Goal: Task Accomplishment & Management: Use online tool/utility

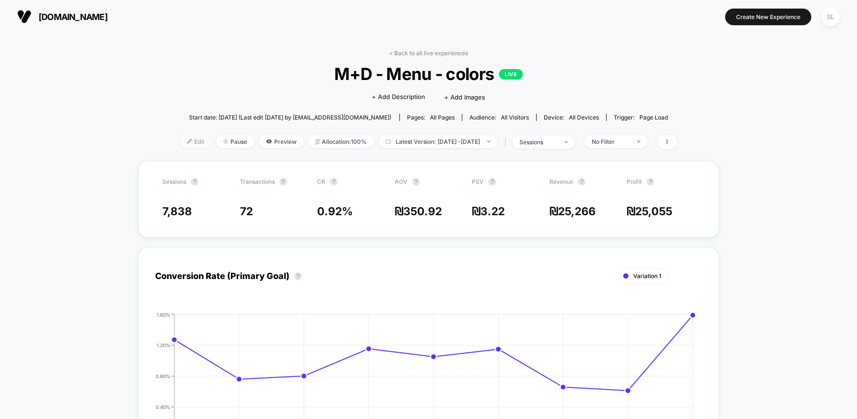
click at [193, 140] on span "Edit" at bounding box center [195, 141] width 31 height 13
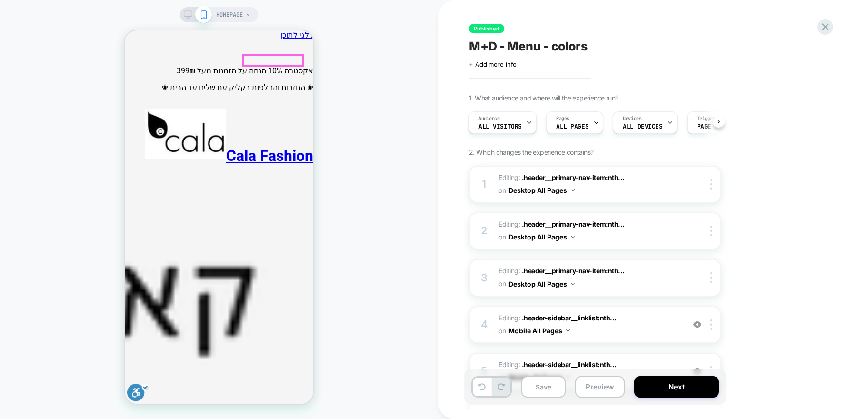
click at [298, 406] on icon "ניווט ראשי" at bounding box center [303, 411] width 11 height 11
click at [186, 17] on icon at bounding box center [188, 14] width 9 height 9
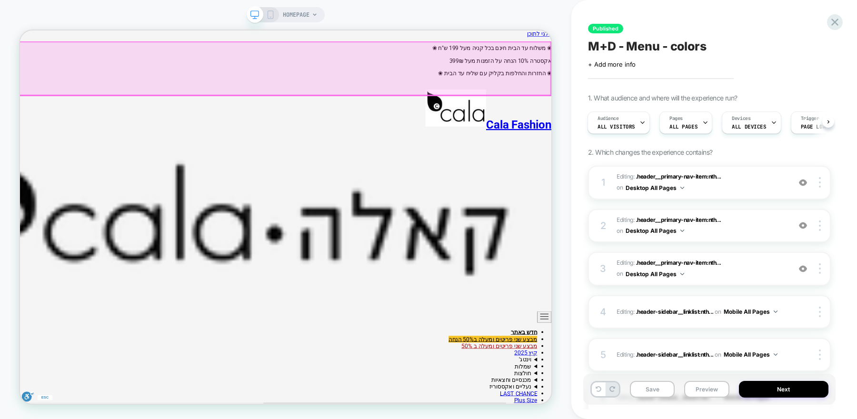
scroll to position [0, 0]
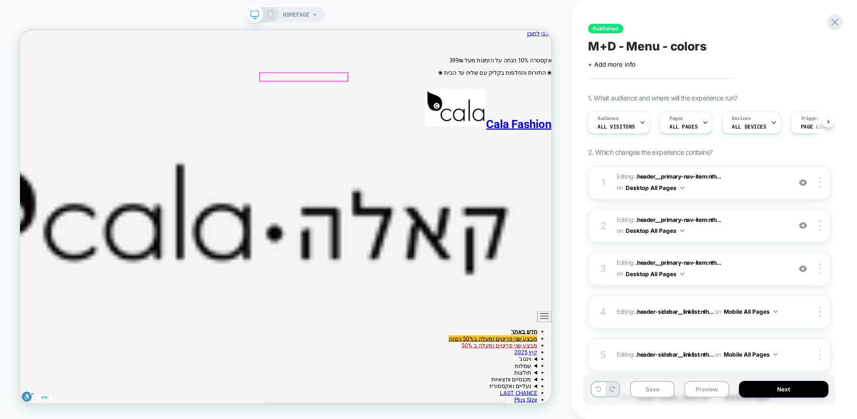
click at [758, 186] on span "Editing : .header__primary-nav-item:nth... .header__primary-nav-item:nth-child(…" at bounding box center [701, 182] width 169 height 22
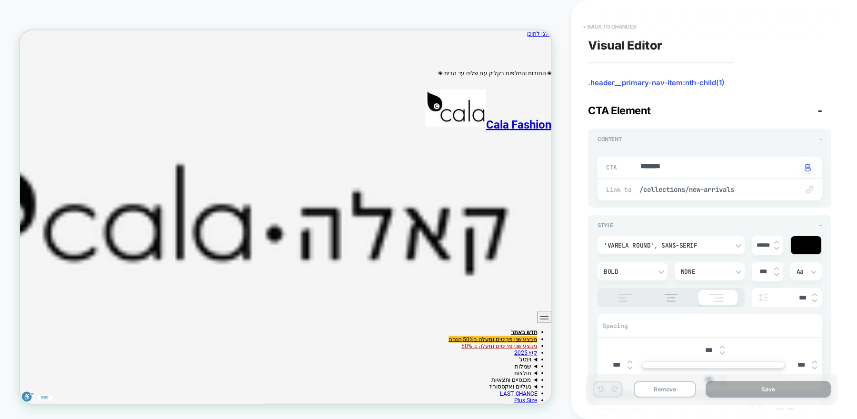
click at [605, 27] on button "< Back to changes" at bounding box center [609, 26] width 63 height 15
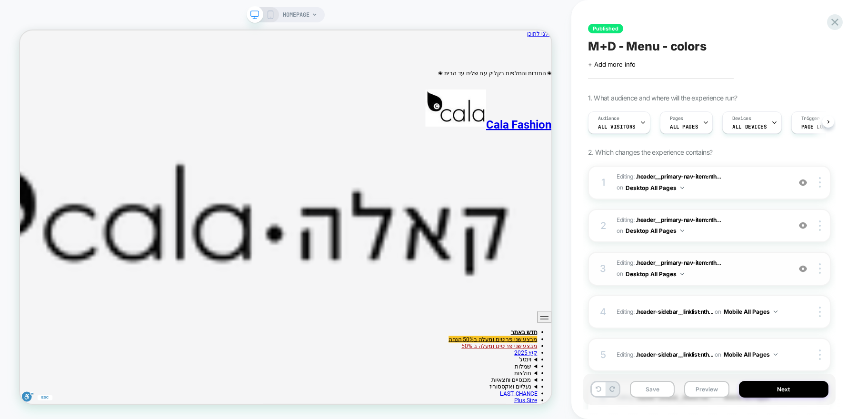
scroll to position [0, 0]
click at [774, 228] on span "Editing : .header__primary-nav-item:nth... .header__primary-nav-item:nth-child(…" at bounding box center [701, 226] width 169 height 22
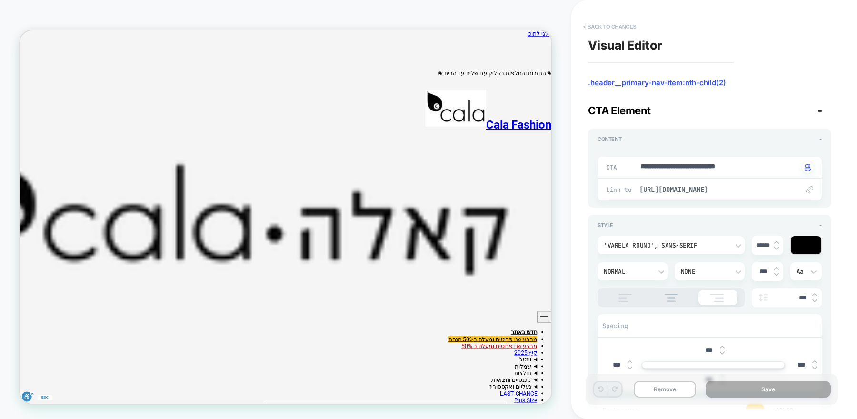
click at [591, 27] on button "< Back to changes" at bounding box center [609, 26] width 63 height 15
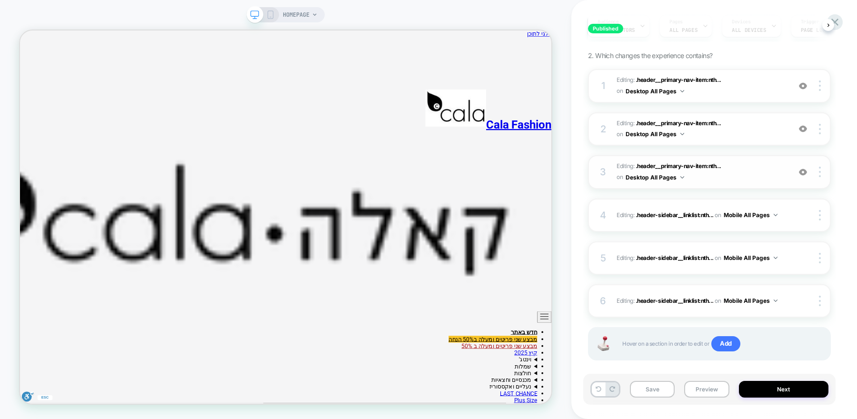
scroll to position [100, 0]
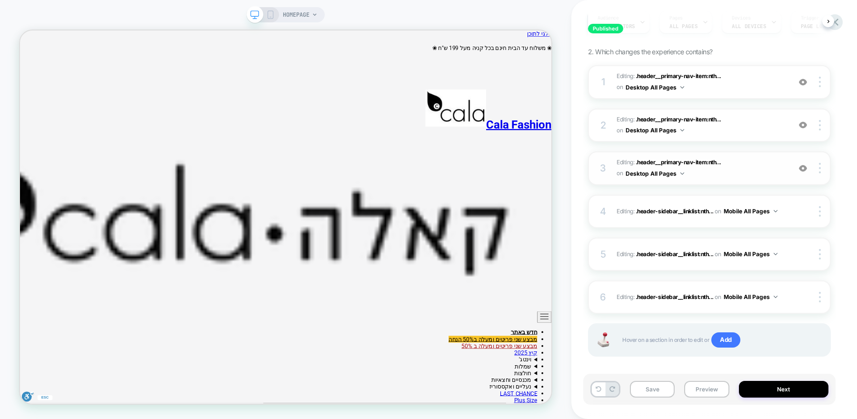
click at [800, 166] on img at bounding box center [803, 168] width 8 height 8
click at [806, 170] on img at bounding box center [803, 168] width 8 height 8
click at [805, 170] on img at bounding box center [803, 168] width 8 height 8
click at [806, 125] on img at bounding box center [803, 125] width 8 height 8
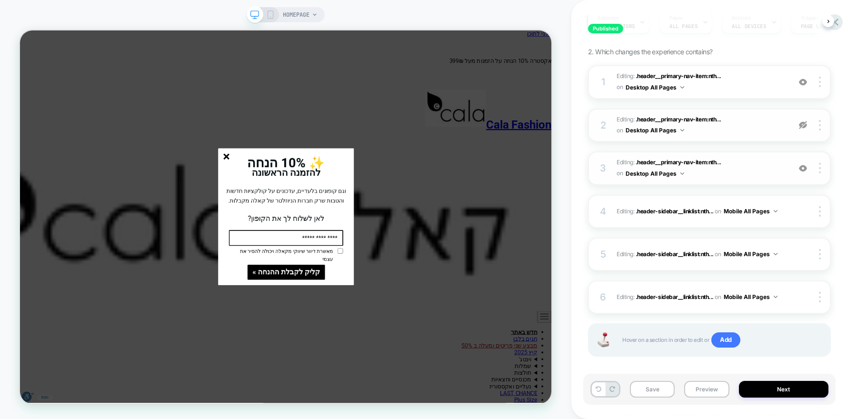
click at [806, 125] on img at bounding box center [803, 125] width 8 height 8
click at [291, 198] on div "✨ 10% הנחה להזמנה הראשונה וגם קופונים בלעדיים, עדכונים על קולקציות חדשות והטבות…" at bounding box center [374, 240] width 181 height 104
click at [297, 202] on line "סגור" at bounding box center [295, 198] width 7 height 7
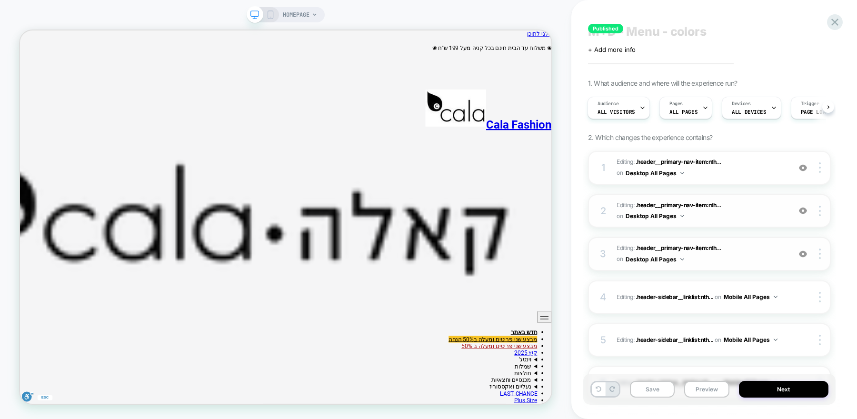
scroll to position [0, 0]
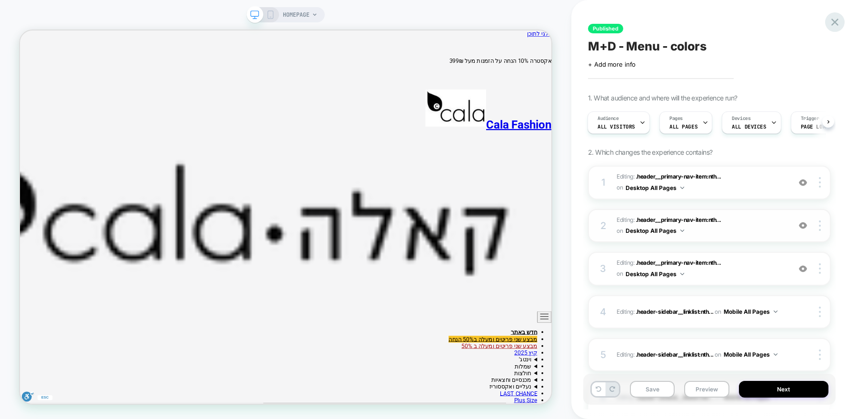
click at [837, 23] on icon at bounding box center [834, 22] width 13 height 13
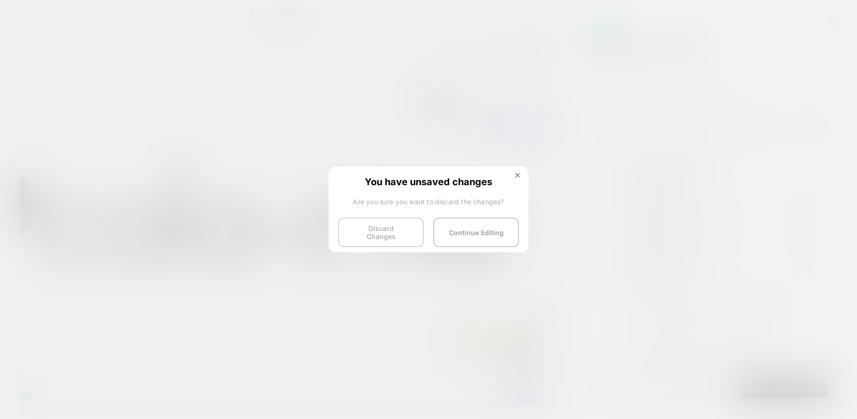
click at [395, 237] on button "Discard Changes" at bounding box center [381, 233] width 86 height 30
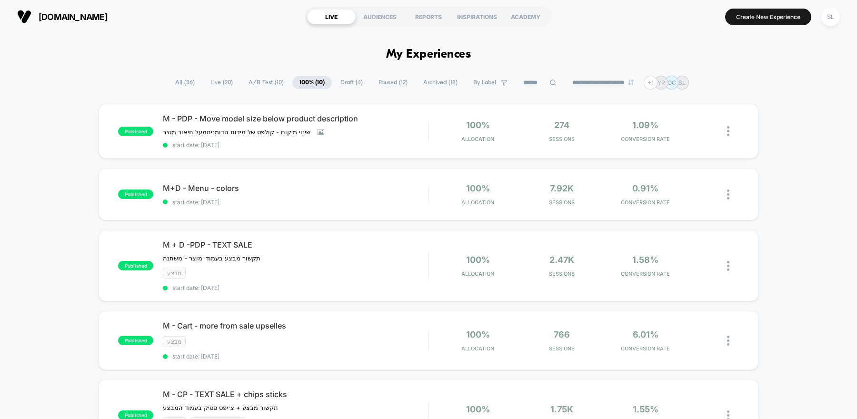
scroll to position [18, 0]
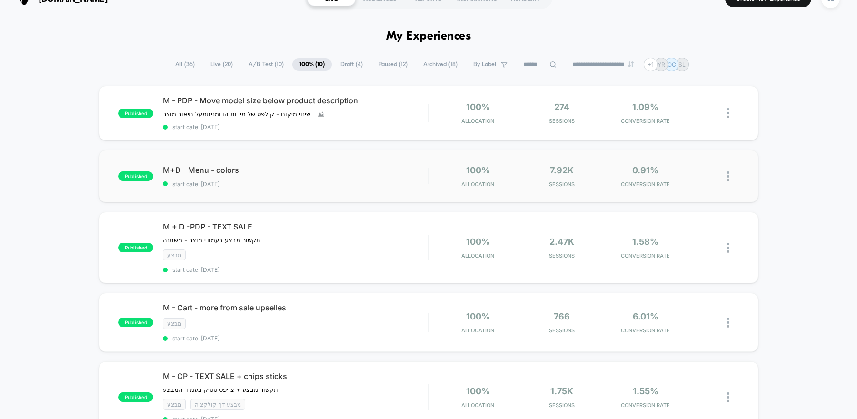
click at [727, 176] on img at bounding box center [728, 176] width 2 height 10
click at [698, 161] on div "Pause" at bounding box center [680, 163] width 86 height 21
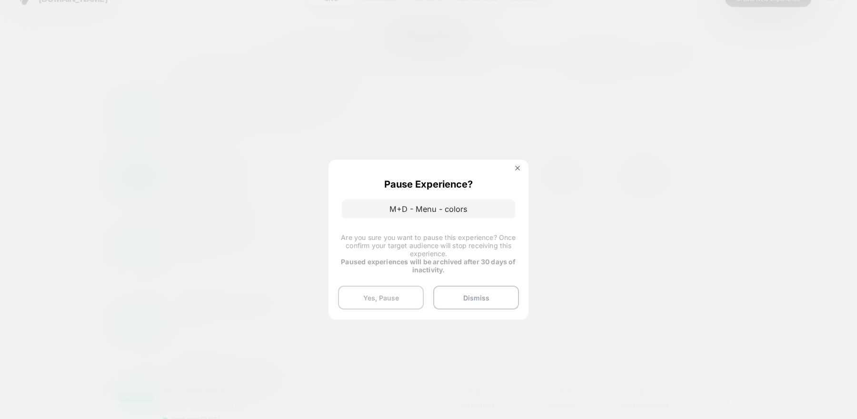
click at [388, 290] on button "Yes, Pause" at bounding box center [381, 298] width 86 height 24
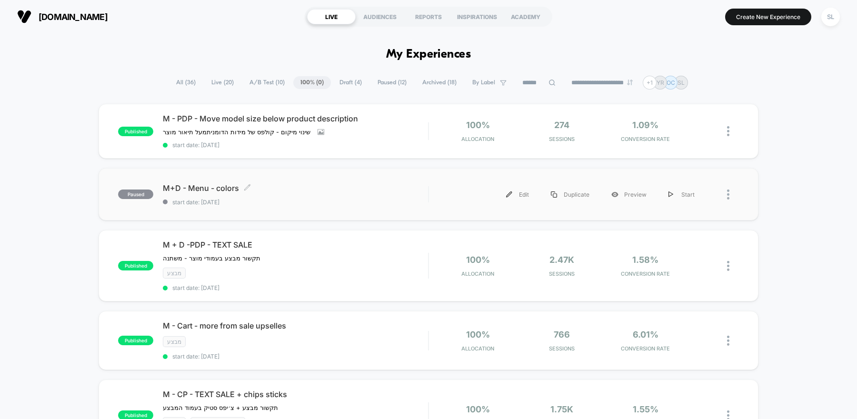
click at [398, 183] on span "M+D - Menu - colors Click to edit experience details" at bounding box center [295, 188] width 265 height 10
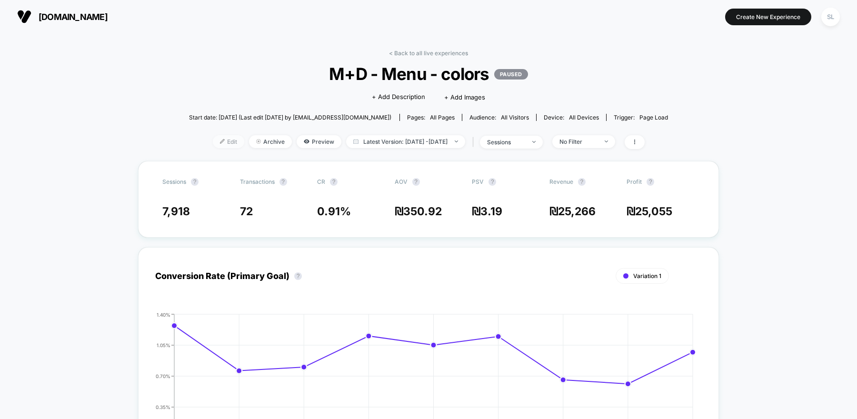
click at [217, 139] on span "Edit" at bounding box center [228, 141] width 31 height 13
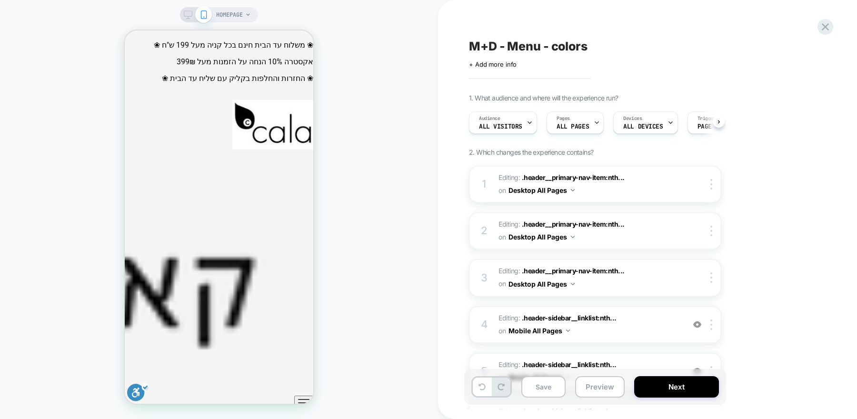
scroll to position [0, 0]
click at [301, 397] on icon "ניווט ראשי" at bounding box center [303, 402] width 11 height 11
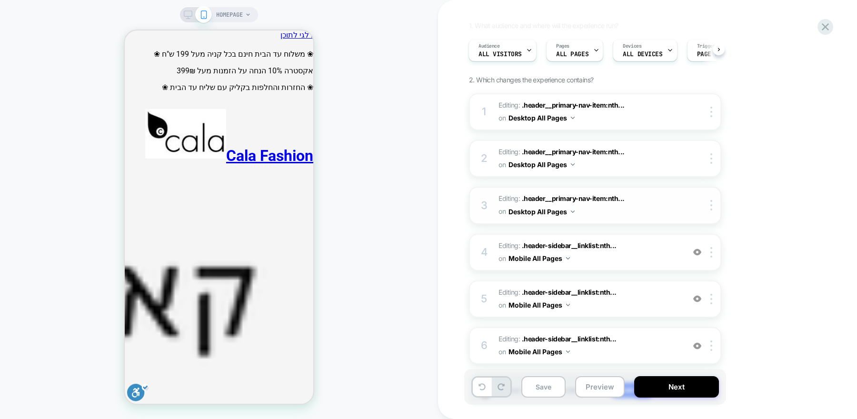
scroll to position [130, 0]
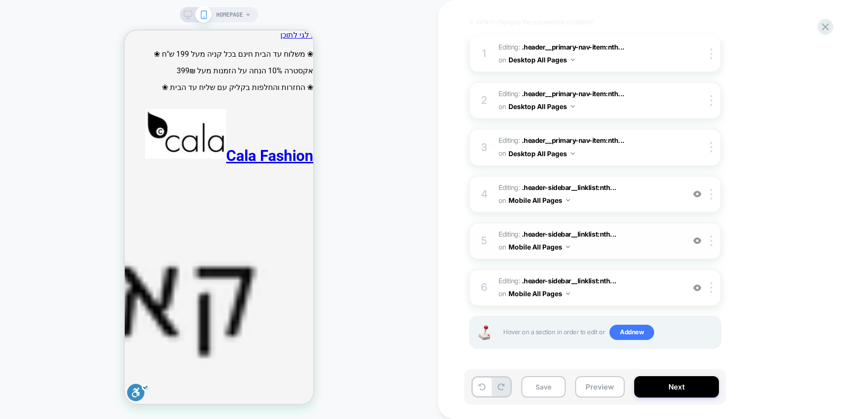
click at [646, 251] on span "Editing : .header-sidebar__linklist:nth... .header-sidebar__linklist:nth-child(…" at bounding box center [588, 241] width 181 height 26
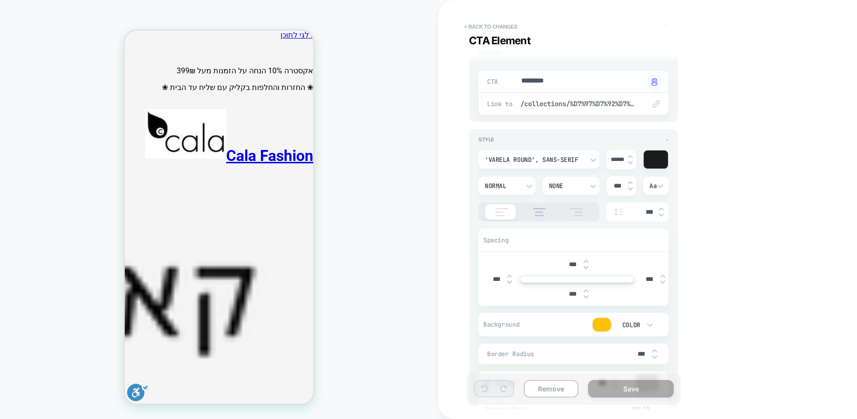
scroll to position [87, 0]
click at [570, 109] on div "Link to /collections/%D7%97%D7%92%D7%99%D7%9D-%D7%91%D7%9C%D7%91%D7%9F" at bounding box center [573, 102] width 190 height 22
click at [570, 104] on span "/collections/%D7%97%D7%92%D7%99%D7%9D-%D7%91%D7%9C%D7%91%D7%9F" at bounding box center [578, 102] width 116 height 9
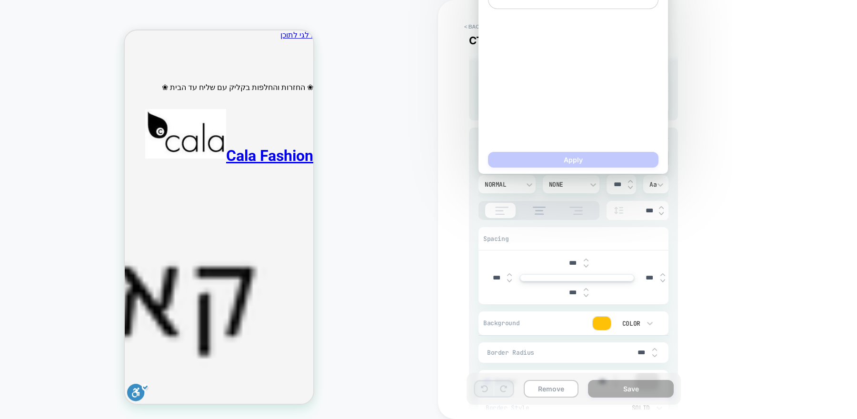
click at [753, 143] on div "Visual Editor .header-sidebar__linklist:nth-child(1) > li:nth-child(2) CTA Elem…" at bounding box center [642, 210] width 357 height 400
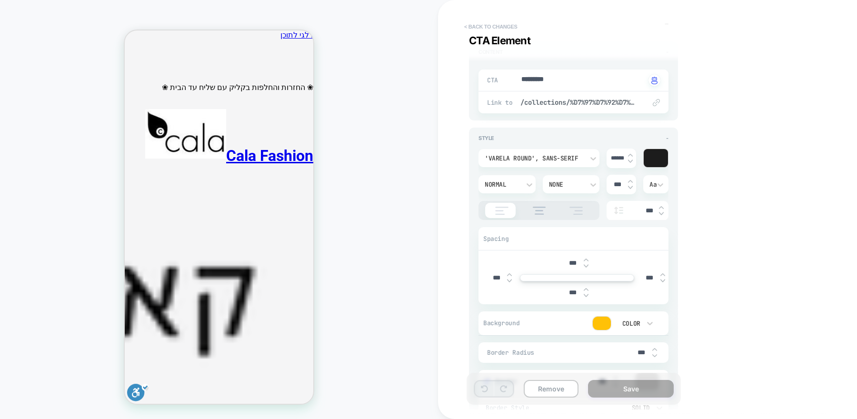
click at [512, 28] on button "< Back to changes" at bounding box center [490, 26] width 63 height 15
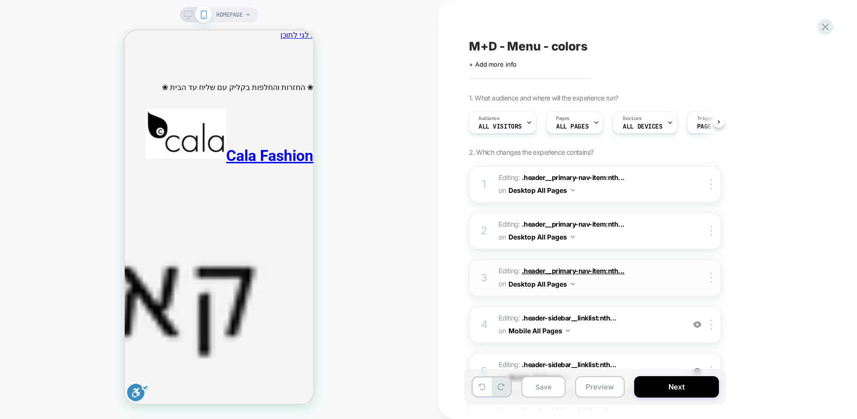
scroll to position [130, 0]
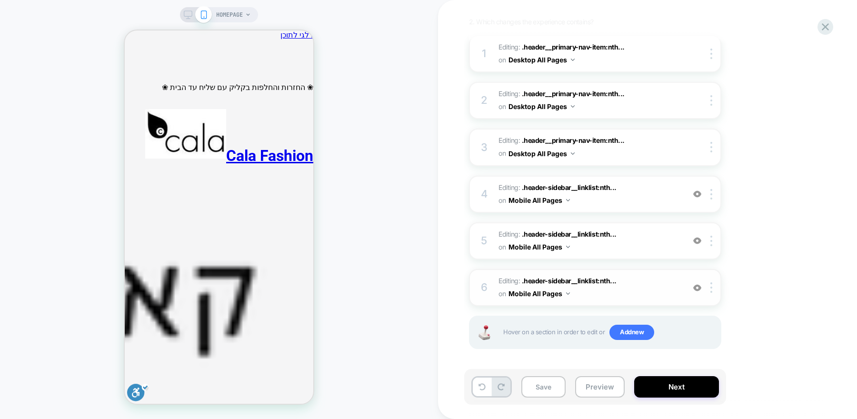
click at [634, 289] on span "Editing : .header-sidebar__linklist:nth... .header-sidebar__linklist:nth-child(…" at bounding box center [588, 288] width 181 height 26
click at [668, 296] on span "Editing : .header-sidebar__linklist:nth... .header-sidebar__linklist:nth-child(…" at bounding box center [588, 288] width 181 height 26
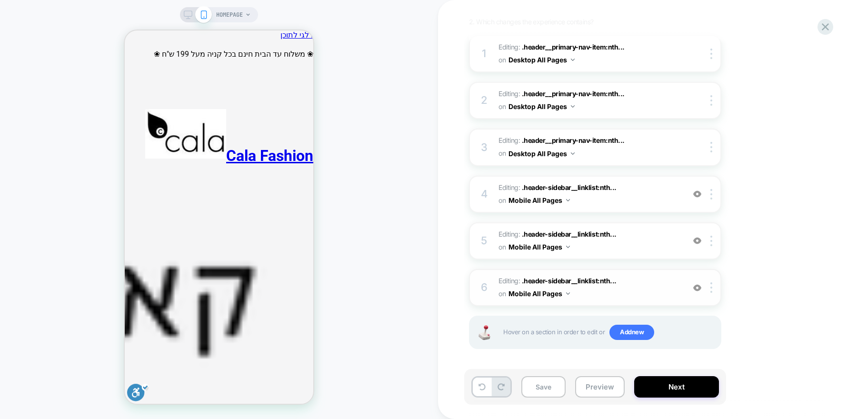
click at [653, 288] on span "Editing : .header-sidebar__linklist:nth... .header-sidebar__linklist:nth-child(…" at bounding box center [588, 288] width 181 height 26
click at [641, 229] on span "Editing : .header-sidebar__linklist:nth... .header-sidebar__linklist:nth-child(…" at bounding box center [588, 241] width 181 height 26
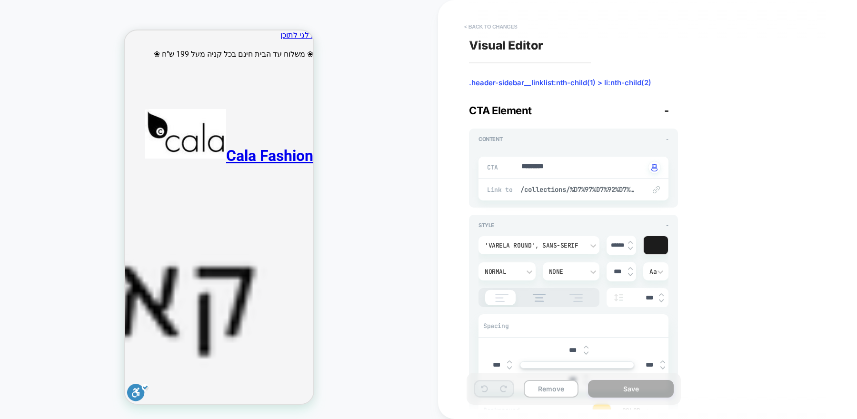
click at [482, 22] on button "< Back to changes" at bounding box center [490, 26] width 63 height 15
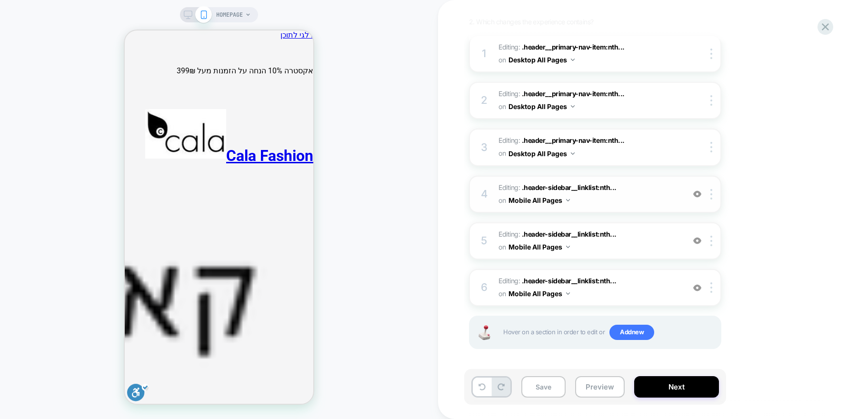
click at [667, 190] on span "Editing : .header-sidebar__linklist:nth... .header-sidebar__linklist:nth-child(…" at bounding box center [588, 194] width 181 height 26
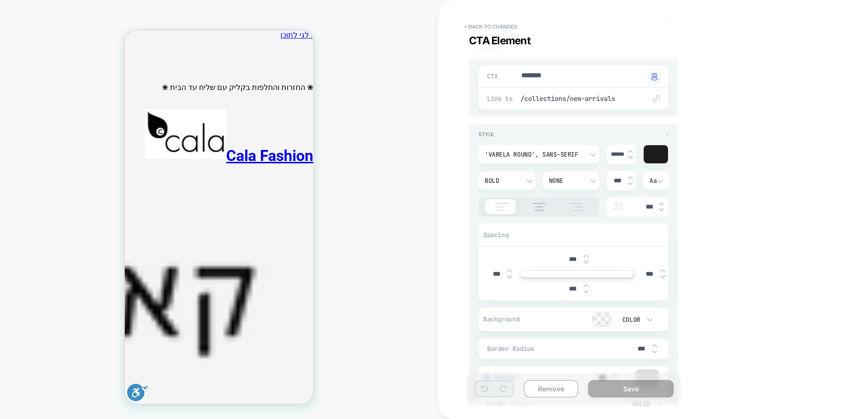
scroll to position [0, 0]
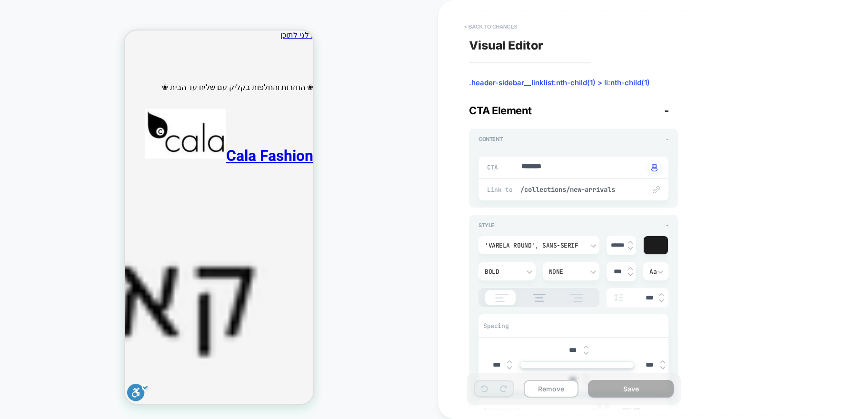
click at [484, 28] on button "< Back to changes" at bounding box center [490, 26] width 63 height 15
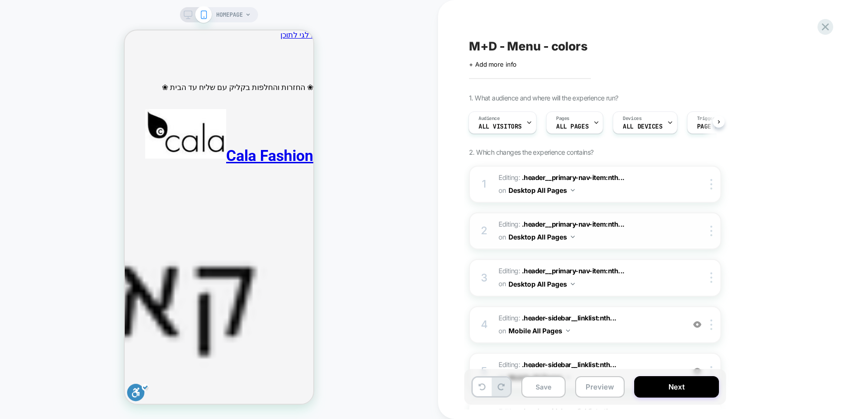
scroll to position [130, 0]
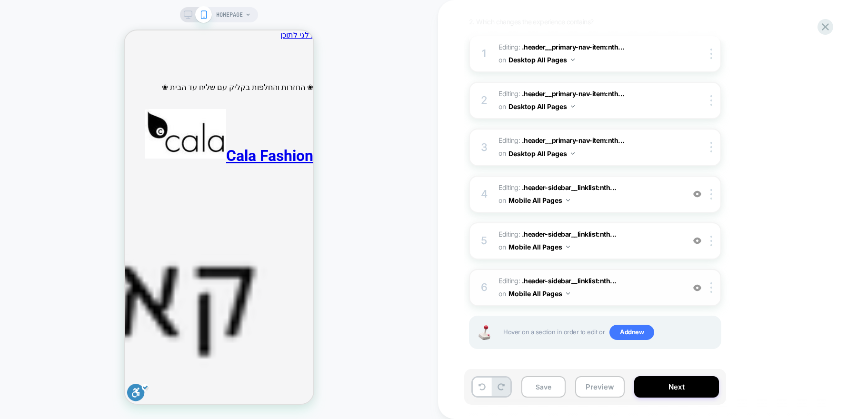
click at [654, 286] on span "Editing : .header-sidebar__linklist:nth... .header-sidebar__linklist:nth-child(…" at bounding box center [588, 288] width 181 height 26
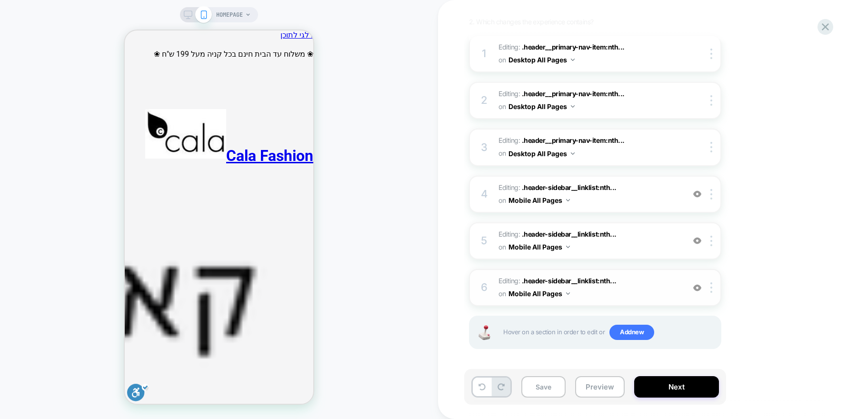
click at [654, 286] on span "Editing : .header-sidebar__linklist:nth... .header-sidebar__linklist:nth-child(…" at bounding box center [588, 288] width 181 height 26
click at [629, 289] on span "Editing : .header-sidebar__linklist:nth... .header-sidebar__linklist:nth-child(…" at bounding box center [588, 288] width 181 height 26
click at [712, 290] on div at bounding box center [713, 287] width 16 height 10
click at [765, 261] on div "1. What audience and where will the experience run? Audience All Visitors Pages…" at bounding box center [643, 167] width 348 height 409
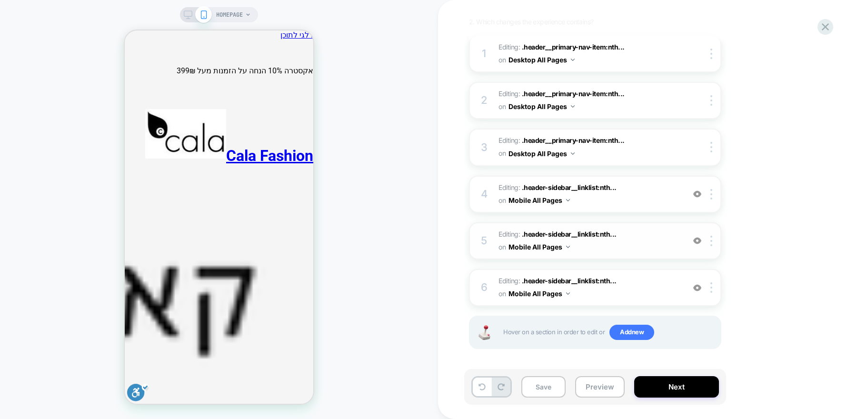
click at [649, 244] on span "Editing : .header-sidebar__linklist:nth... .header-sidebar__linklist:nth-child(…" at bounding box center [588, 241] width 181 height 26
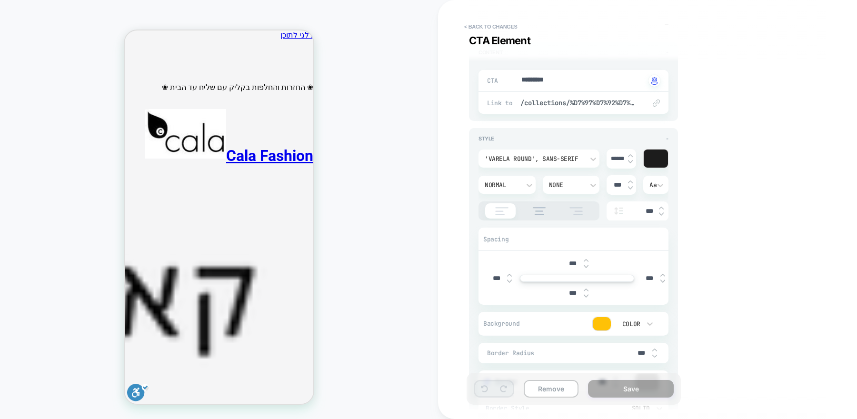
scroll to position [109, 0]
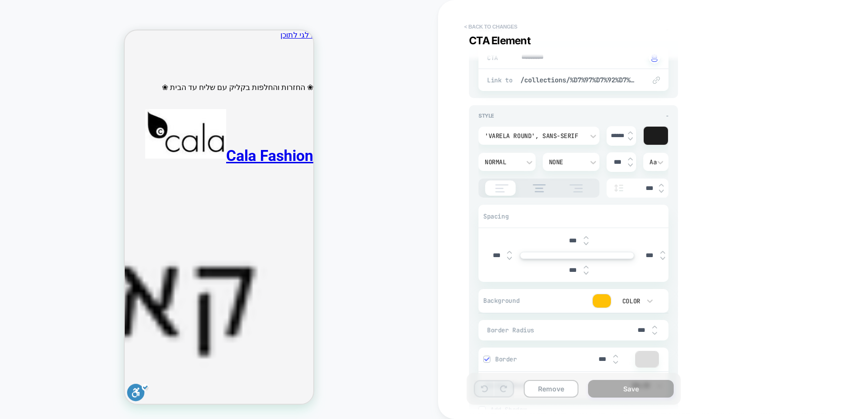
click at [491, 25] on button "< Back to changes" at bounding box center [490, 26] width 63 height 15
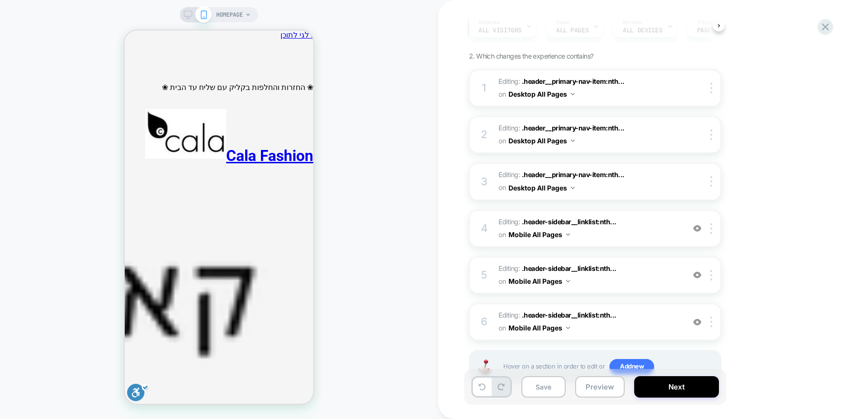
scroll to position [130, 0]
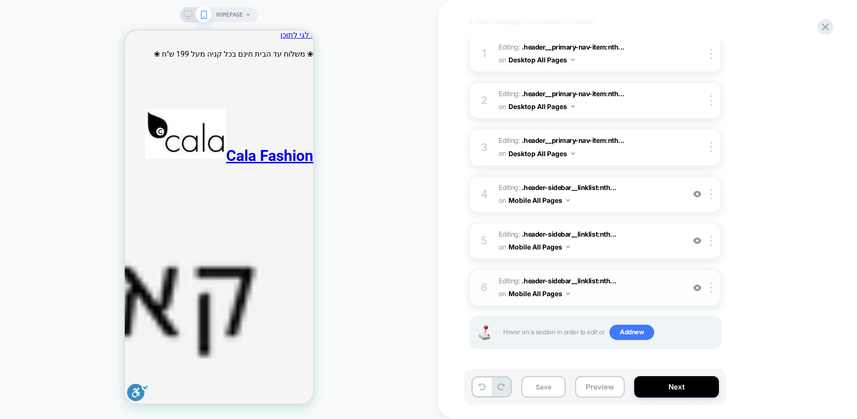
click at [659, 283] on span "Editing : .header-sidebar__linklist:nth... .header-sidebar__linklist:nth-child(…" at bounding box center [588, 288] width 181 height 26
click at [658, 240] on span "Editing : .header-sidebar__linklist:nth... .header-sidebar__linklist:nth-child(…" at bounding box center [588, 241] width 181 height 26
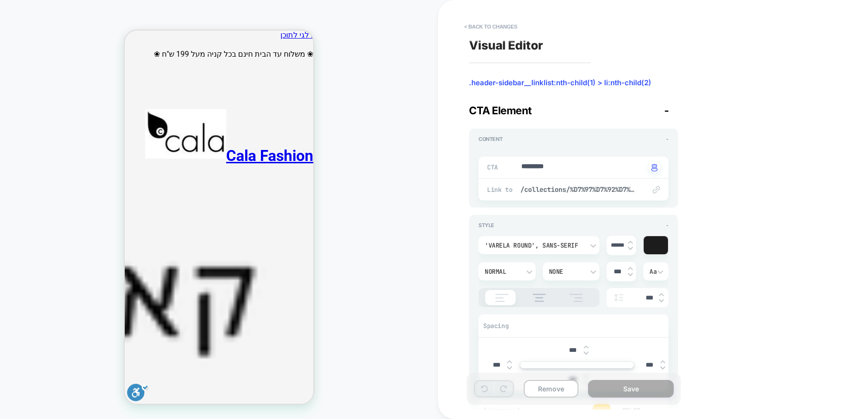
scroll to position [186, 0]
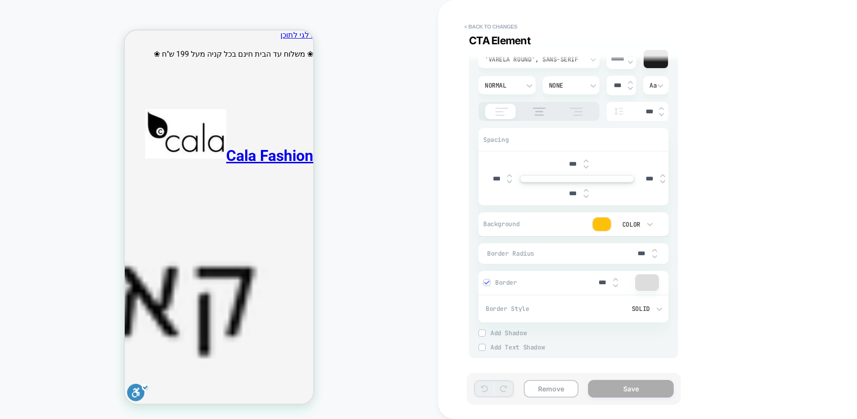
click at [599, 223] on div at bounding box center [602, 224] width 18 height 13
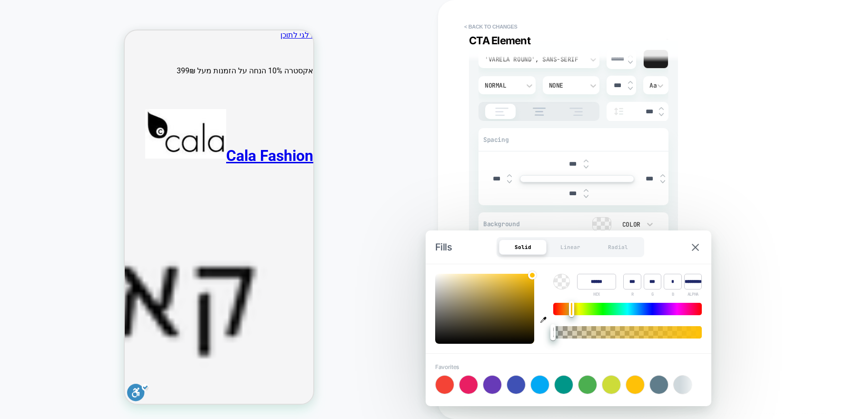
click at [742, 207] on div "Visual Editor .header-sidebar__linklist:nth-child(1) > li:nth-child(2) CTA Elem…" at bounding box center [642, 210] width 357 height 400
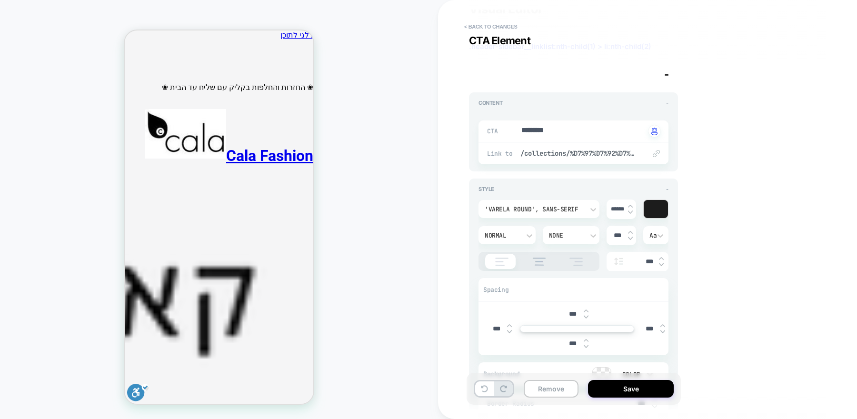
scroll to position [0, 0]
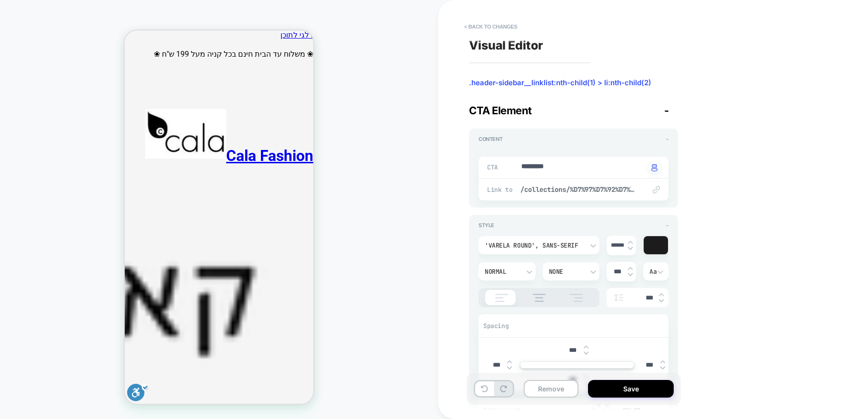
click at [510, 274] on div "Normal" at bounding box center [502, 272] width 35 height 8
click at [502, 238] on div "Bold" at bounding box center [506, 239] width 49 height 20
click at [584, 188] on span "/collections/%D7%97%D7%92%D7%99%D7%9D-%D7%91%D7%9C%D7%91%D7%9F" at bounding box center [578, 189] width 116 height 9
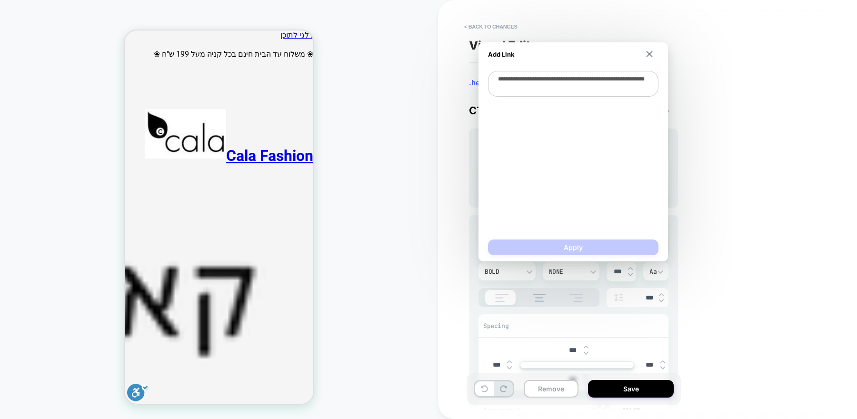
click at [559, 72] on textarea "**********" at bounding box center [573, 84] width 170 height 26
type textarea "*"
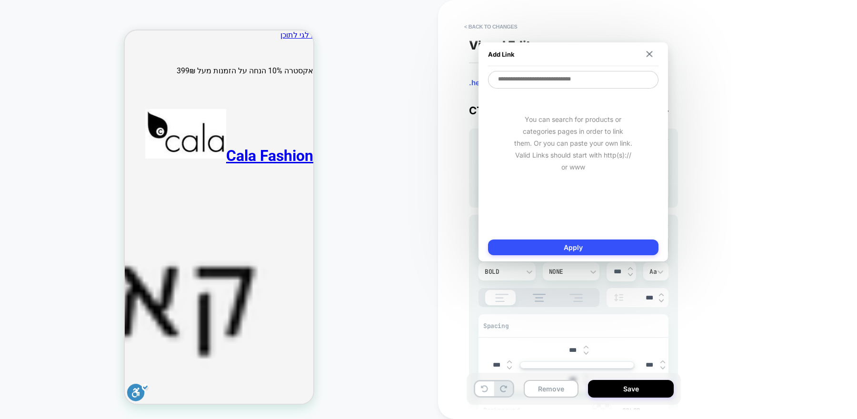
type textarea "*"
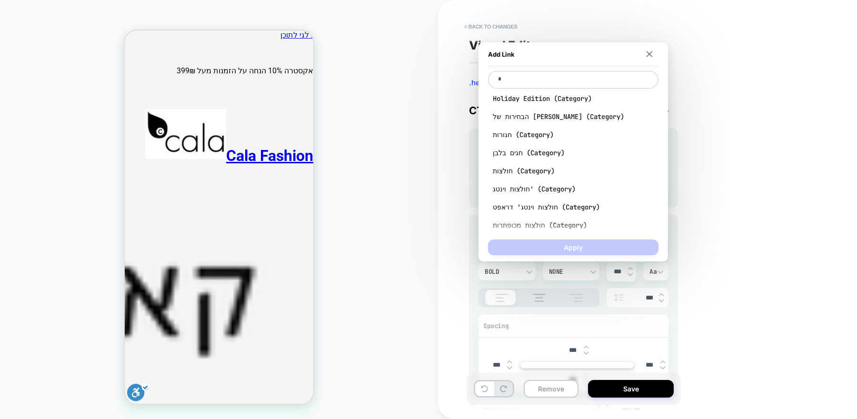
type textarea "*"
type textarea "**"
type textarea "*"
type textarea "***"
type textarea "*"
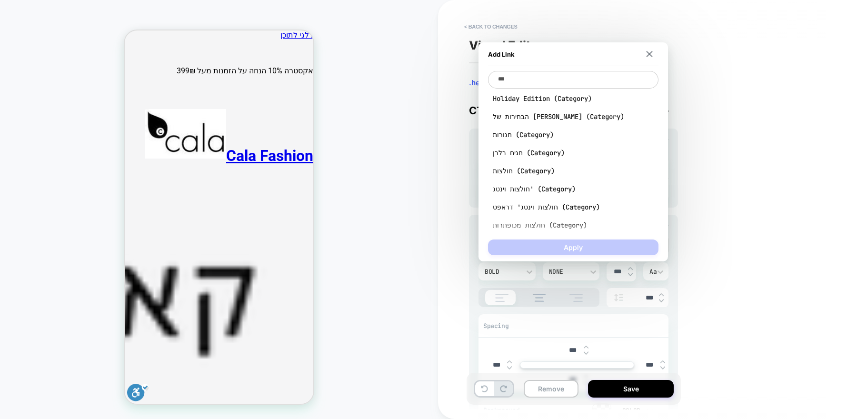
type textarea "****"
type textarea "*"
type textarea "****"
type textarea "*"
type textarea "******"
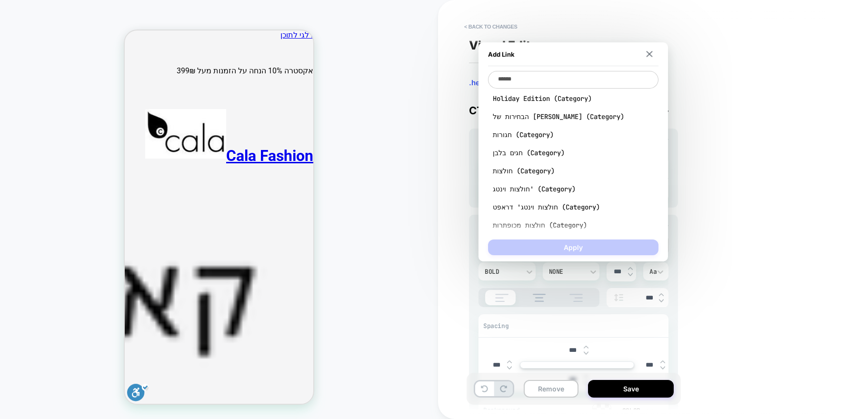
type textarea "*"
type textarea "********"
type textarea "*"
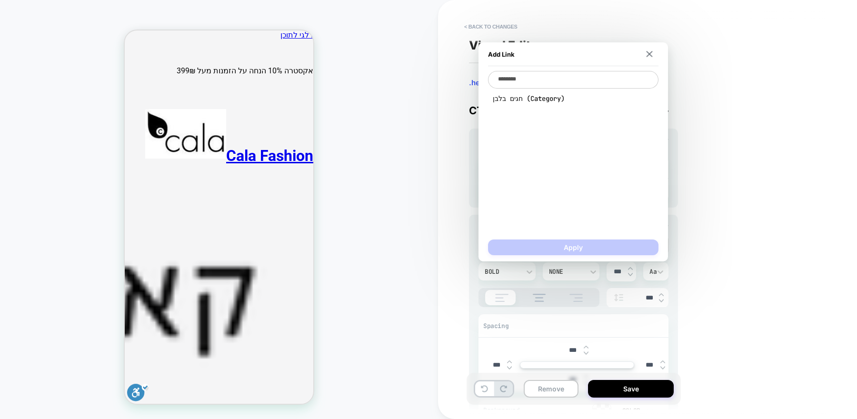
type textarea "********"
click at [529, 94] on div "חגים בלבן (Category)" at bounding box center [573, 99] width 170 height 18
click at [531, 100] on span "חגים בלבן (Category)" at bounding box center [573, 98] width 161 height 9
type textarea "*"
type textarea "**********"
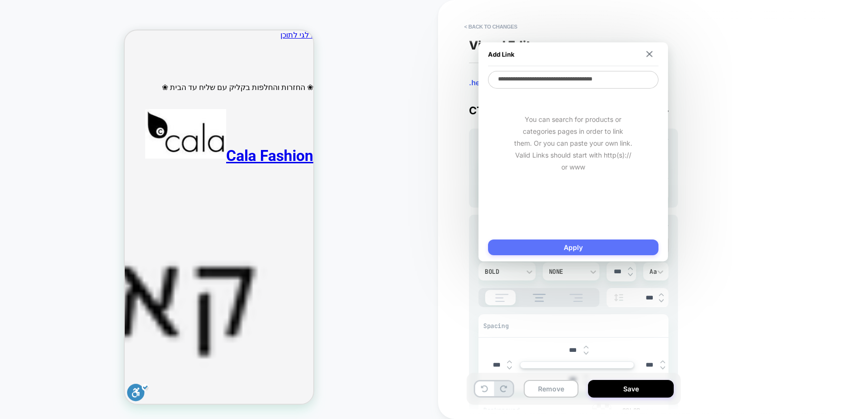
click at [594, 249] on button "Apply" at bounding box center [573, 247] width 170 height 16
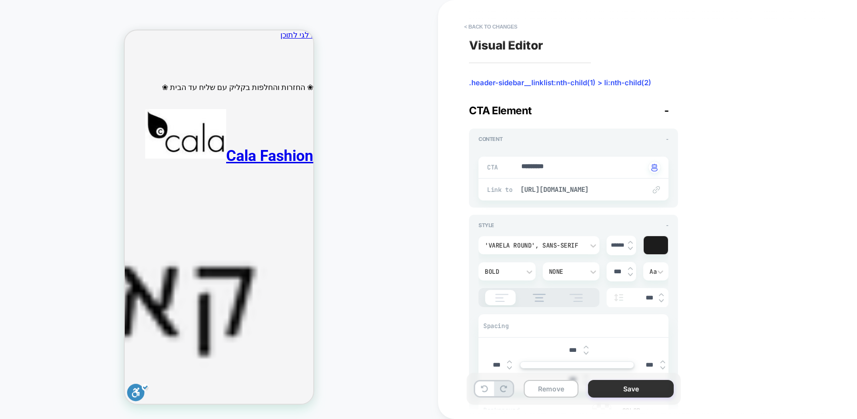
click at [633, 389] on button "Save" at bounding box center [631, 389] width 86 height 18
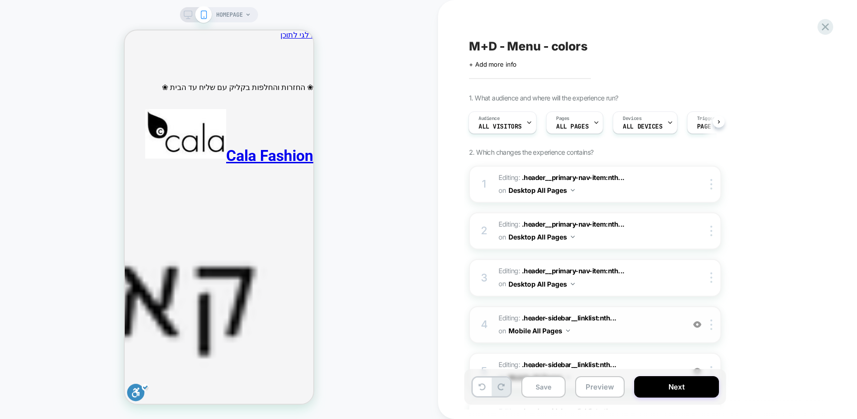
scroll to position [130, 0]
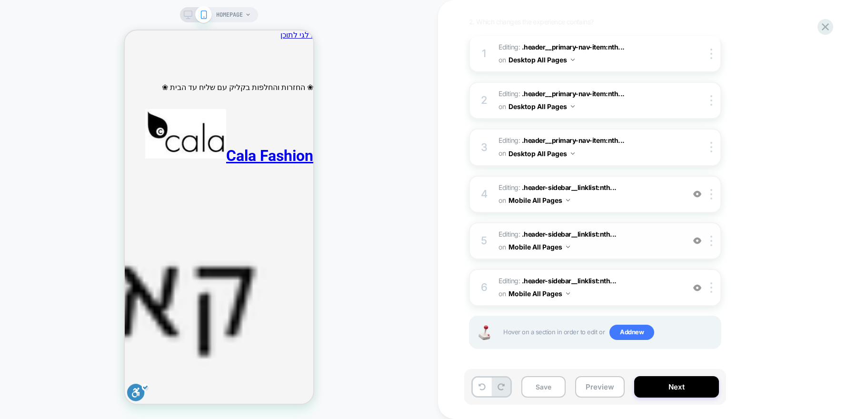
click at [638, 237] on span "Editing : .header-sidebar__linklist:nth... .header-sidebar__linklist:nth-child(…" at bounding box center [588, 241] width 181 height 26
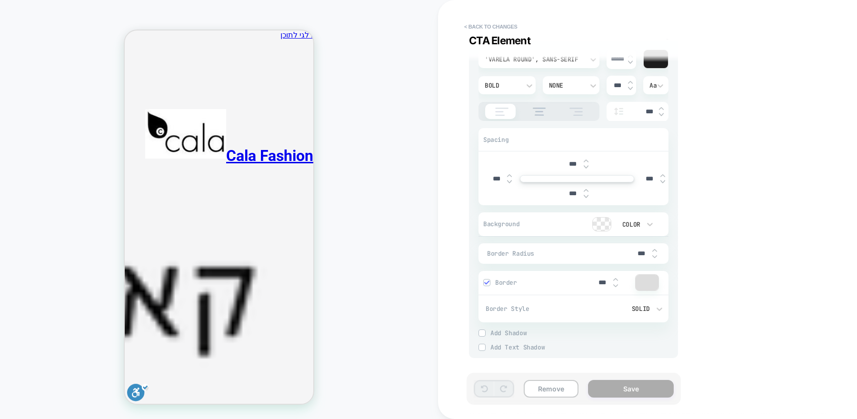
scroll to position [0, 0]
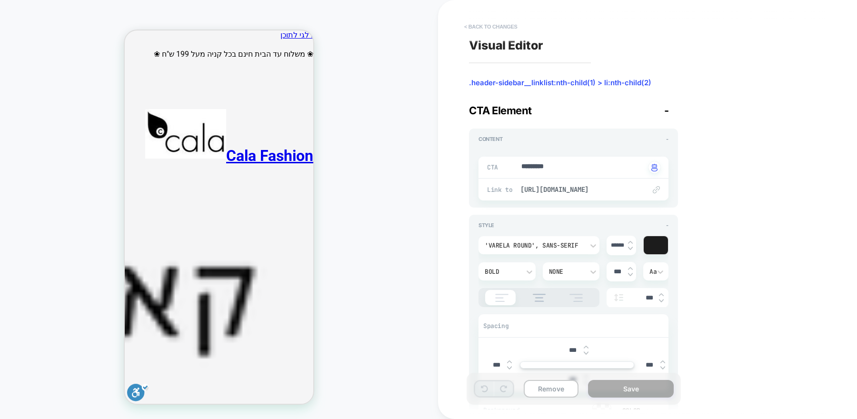
click at [482, 27] on button "< Back to changes" at bounding box center [490, 26] width 63 height 15
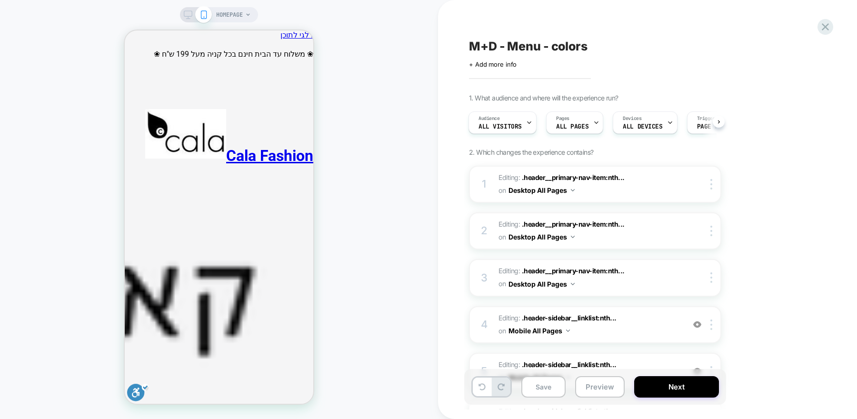
scroll to position [130, 0]
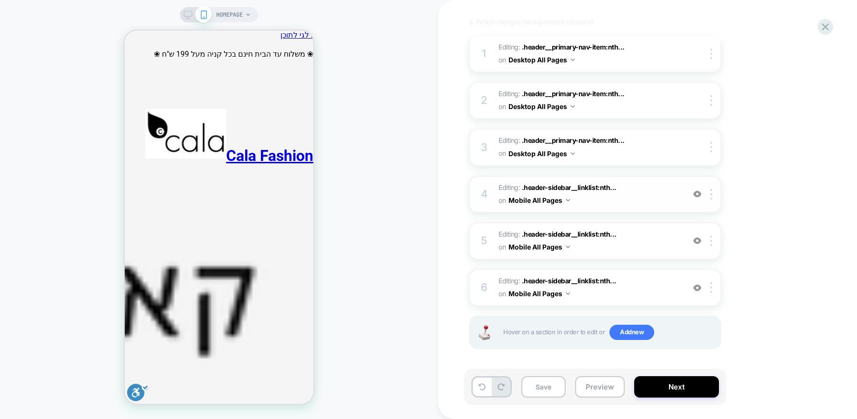
click at [653, 194] on span "Editing : .header-sidebar__linklist:nth... .header-sidebar__linklist:nth-child(…" at bounding box center [588, 194] width 181 height 26
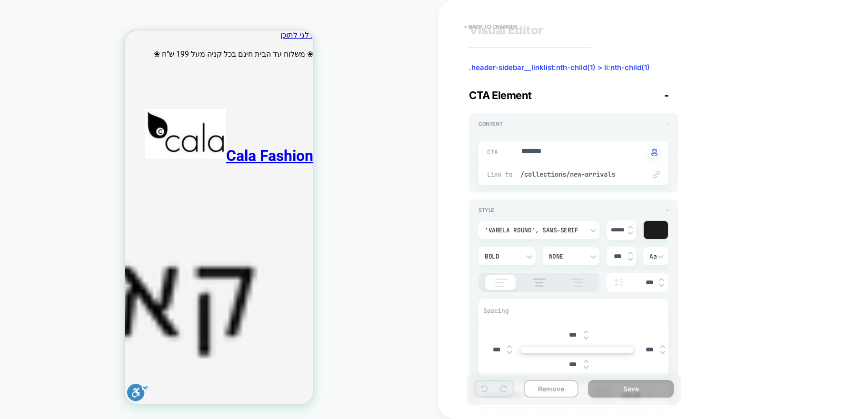
scroll to position [15, 0]
click at [578, 172] on span "/collections/new-arrivals" at bounding box center [578, 174] width 116 height 9
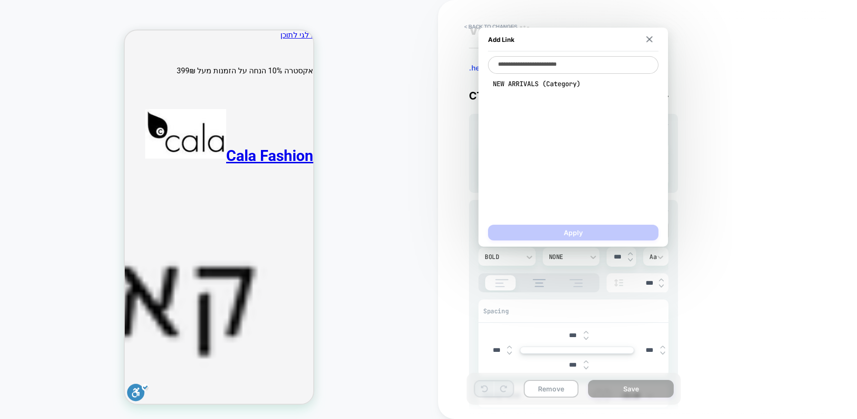
click at [609, 63] on textarea "**********" at bounding box center [573, 65] width 170 height 18
click at [301, 406] on icon "ניווט ראשי" at bounding box center [303, 411] width 11 height 11
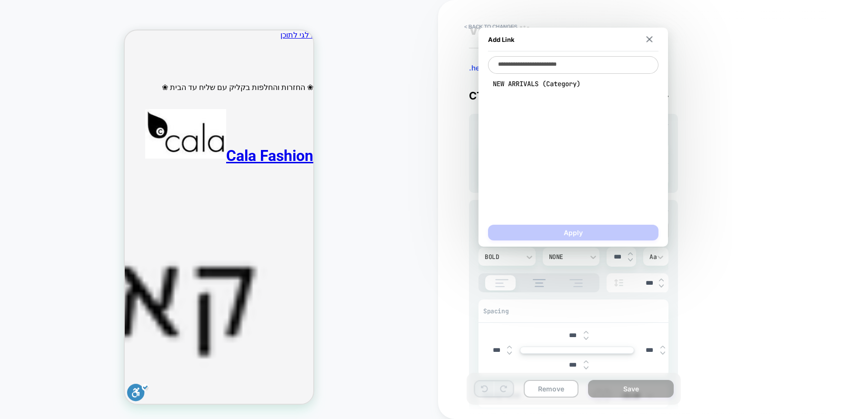
click at [563, 66] on textarea "**********" at bounding box center [573, 65] width 170 height 18
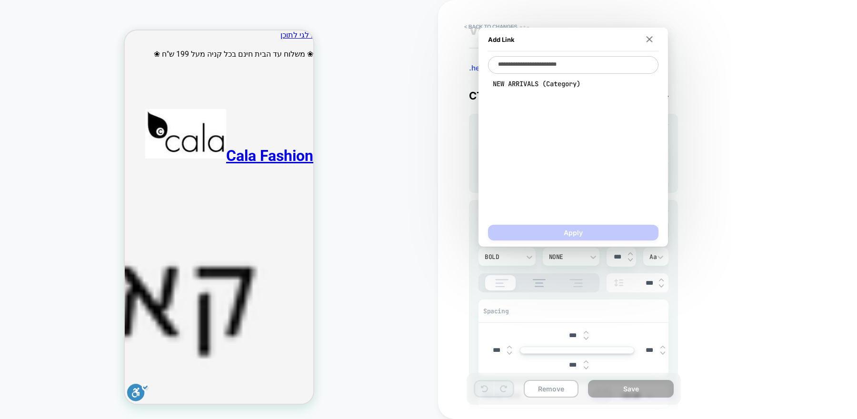
click at [643, 38] on div "Add Link" at bounding box center [573, 40] width 170 height 24
click at [652, 40] on img at bounding box center [649, 39] width 6 height 6
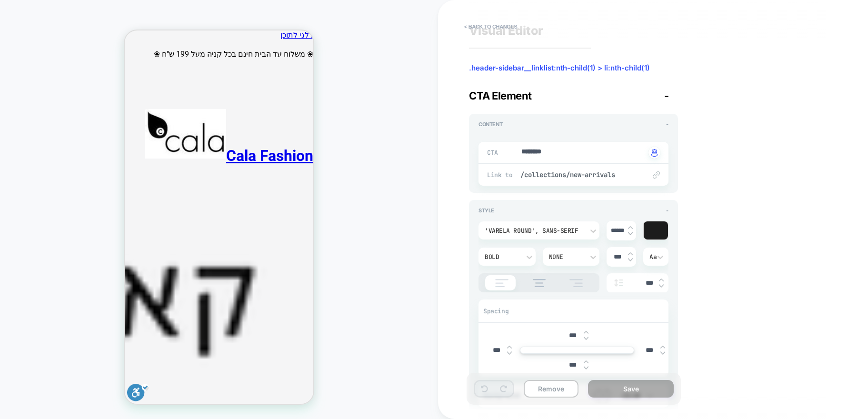
click at [627, 402] on div "Remove Save" at bounding box center [574, 389] width 214 height 32
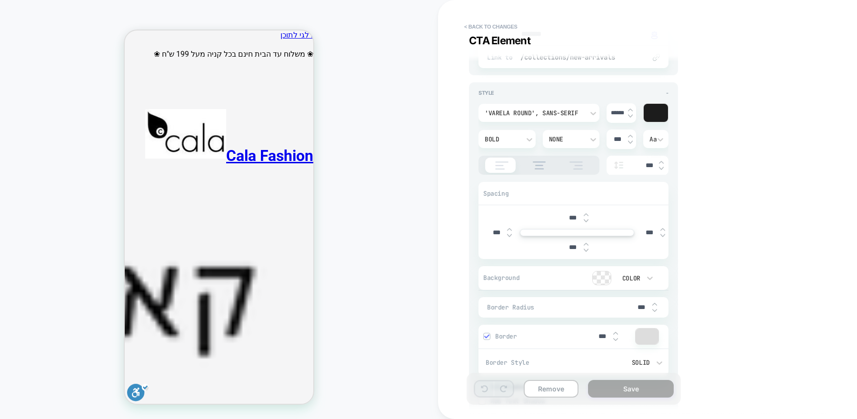
scroll to position [132, 0]
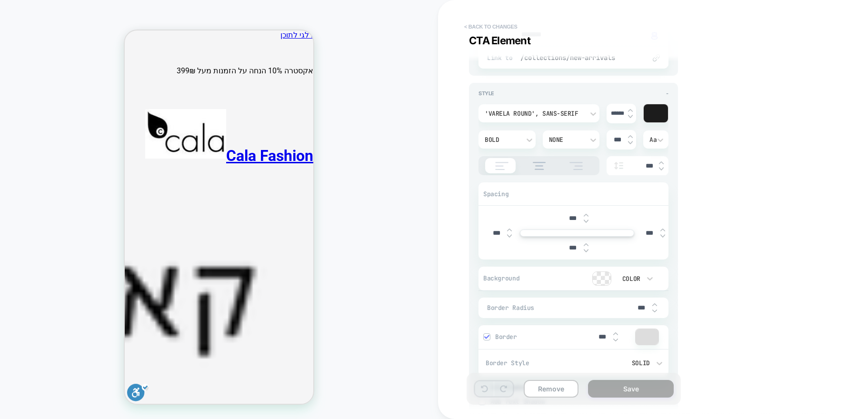
click at [487, 27] on button "< Back to changes" at bounding box center [490, 26] width 63 height 15
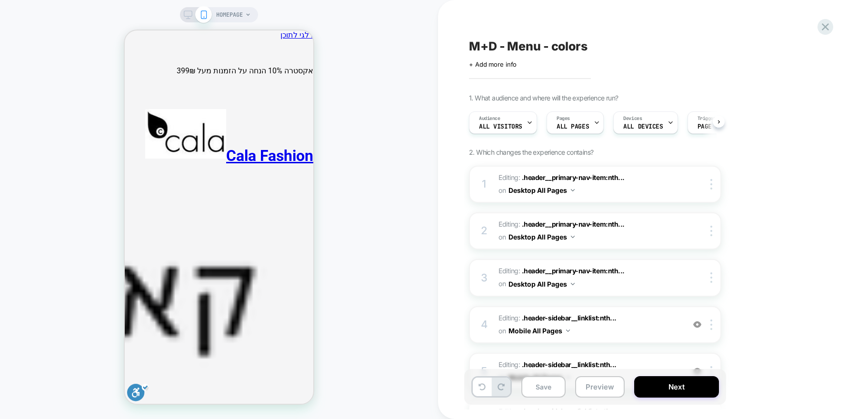
scroll to position [0, 0]
click at [546, 382] on button "Save" at bounding box center [543, 386] width 44 height 21
click at [187, 12] on icon at bounding box center [188, 14] width 9 height 9
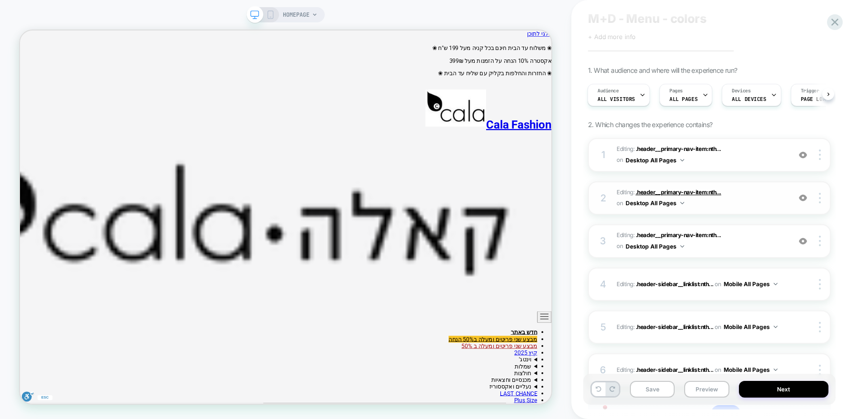
scroll to position [29, 0]
click at [819, 243] on img at bounding box center [820, 240] width 2 height 10
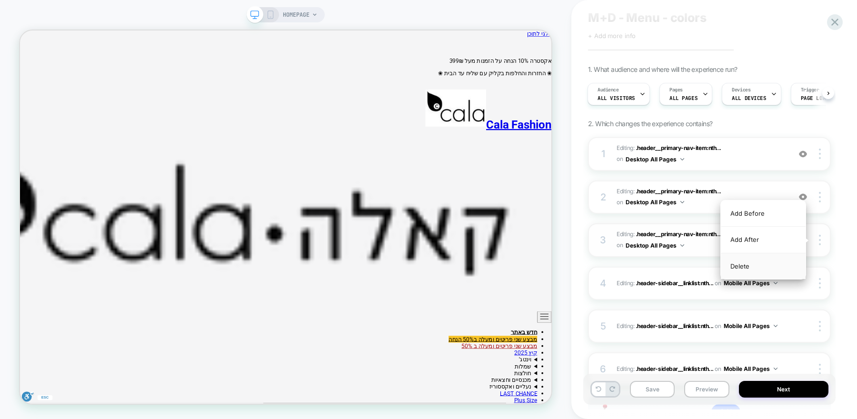
click at [789, 267] on div "Delete" at bounding box center [763, 266] width 85 height 26
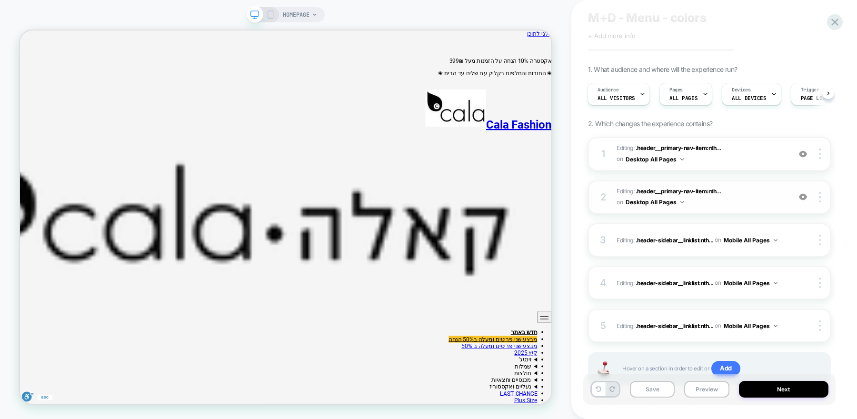
click at [802, 196] on img at bounding box center [803, 197] width 8 height 8
click at [804, 155] on img at bounding box center [803, 154] width 8 height 8
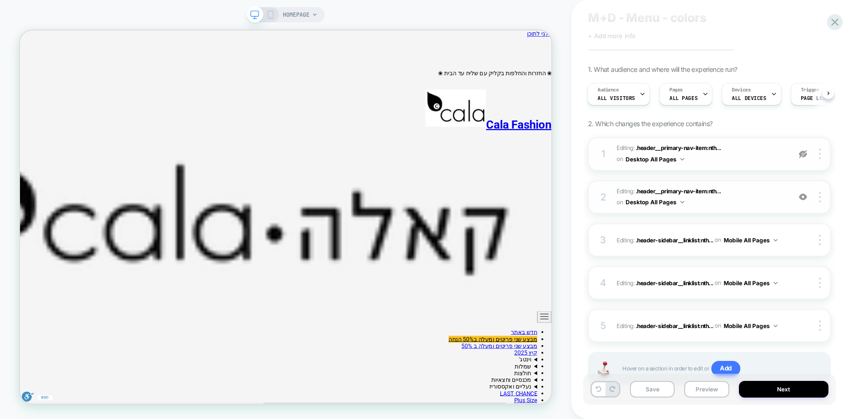
click at [804, 155] on img at bounding box center [803, 154] width 8 height 8
click at [803, 197] on img at bounding box center [803, 197] width 8 height 8
click at [802, 196] on img at bounding box center [803, 197] width 8 height 8
click at [775, 190] on span "Editing : .header__primary-nav-item:nth... .header__primary-nav-item:nth-child(…" at bounding box center [701, 197] width 169 height 22
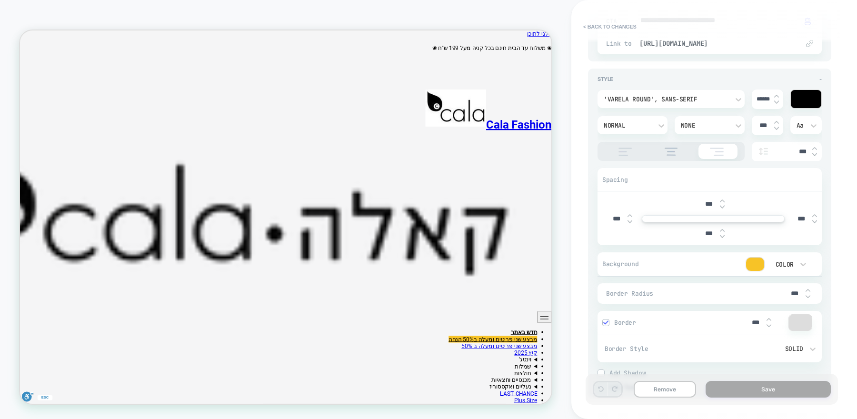
scroll to position [186, 0]
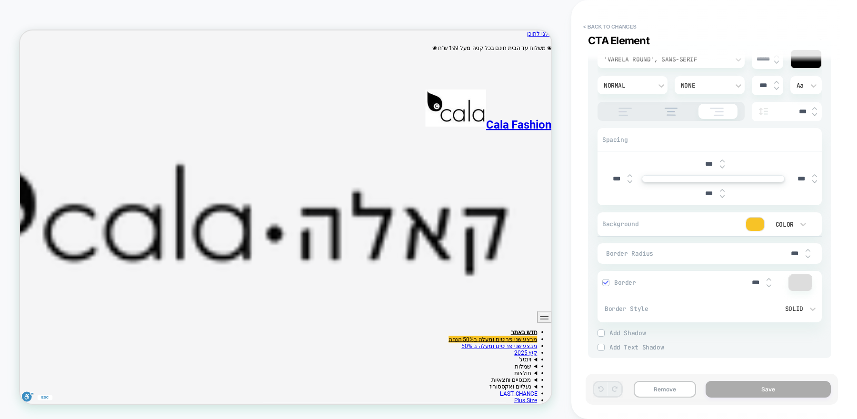
click at [754, 224] on div at bounding box center [755, 224] width 18 height 13
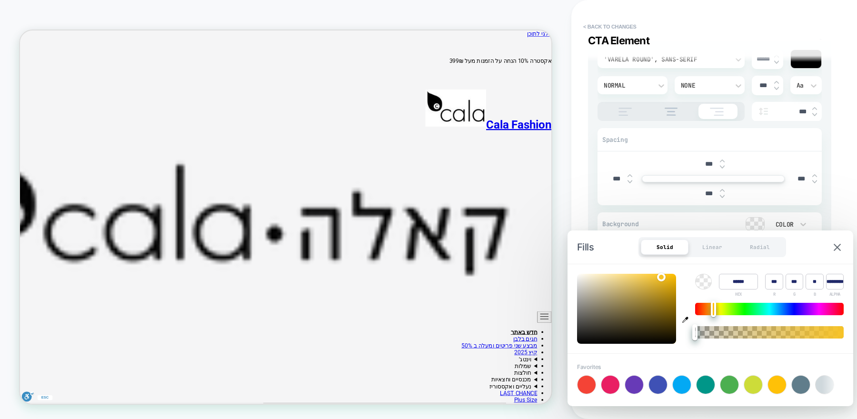
click at [739, 282] on input "******" at bounding box center [738, 282] width 39 height 16
click at [833, 176] on div "**********" at bounding box center [709, 210] width 252 height 400
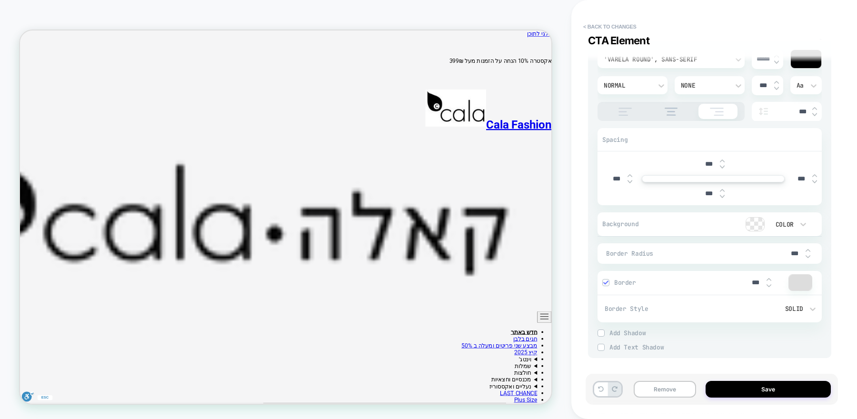
scroll to position [0, 0]
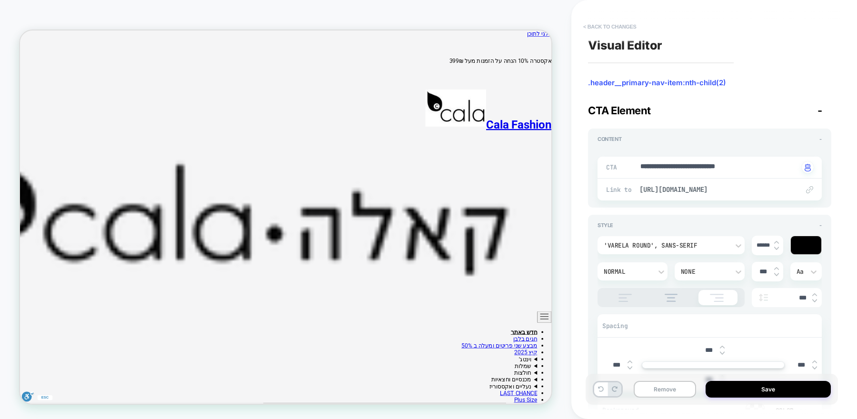
click at [600, 24] on button "< Back to changes" at bounding box center [609, 26] width 63 height 15
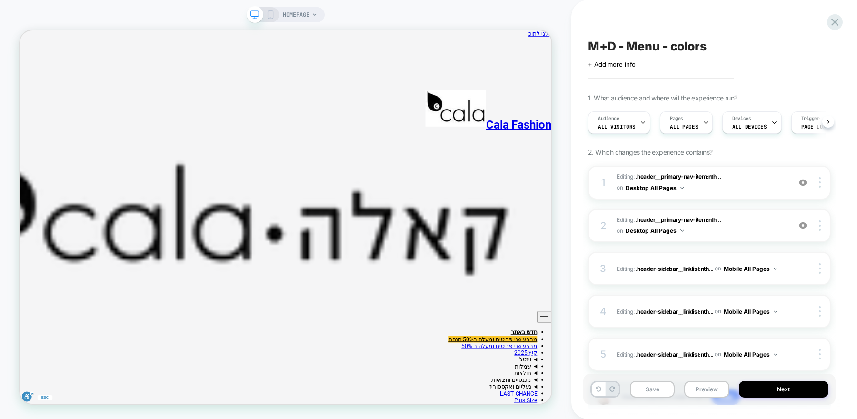
scroll to position [0, 0]
click at [820, 227] on img at bounding box center [820, 225] width 2 height 10
click at [782, 253] on div "Delete" at bounding box center [763, 252] width 85 height 26
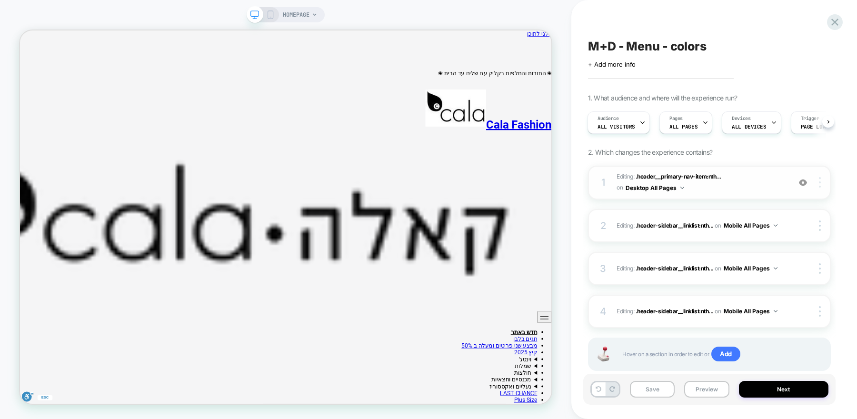
click at [821, 185] on div at bounding box center [821, 182] width 18 height 10
click at [766, 209] on div "Delete" at bounding box center [763, 209] width 85 height 26
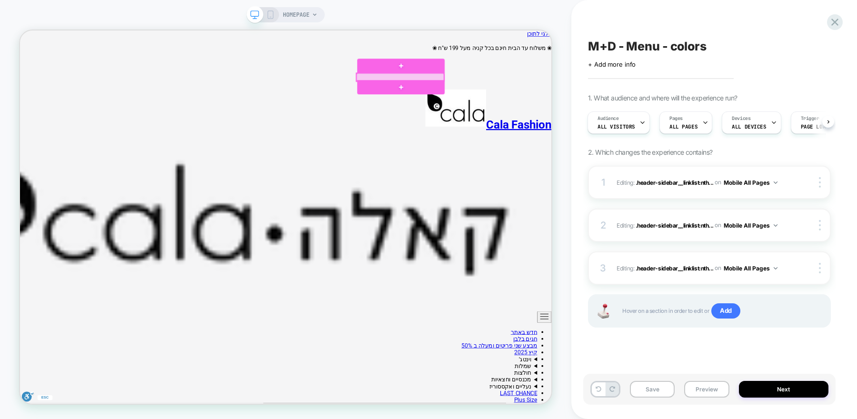
click at [541, 90] on div at bounding box center [527, 93] width 117 height 10
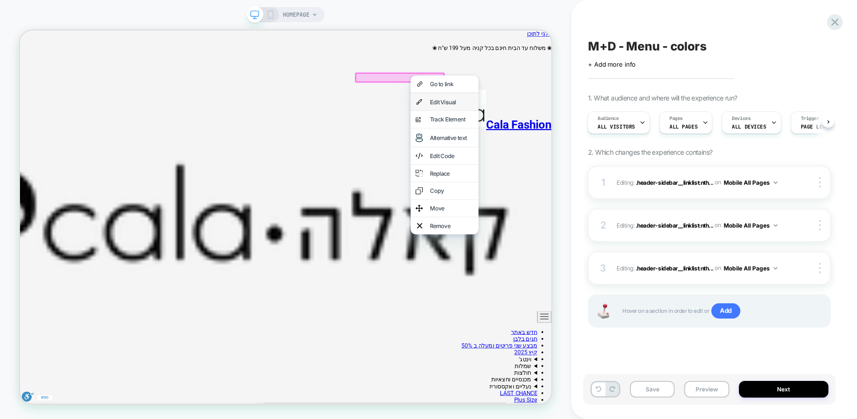
click at [570, 130] on div "Edit Visual" at bounding box center [596, 126] width 58 height 10
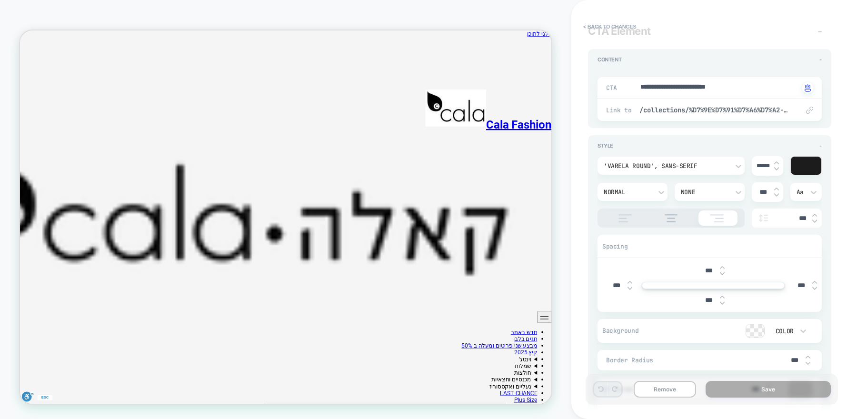
type textarea "*"
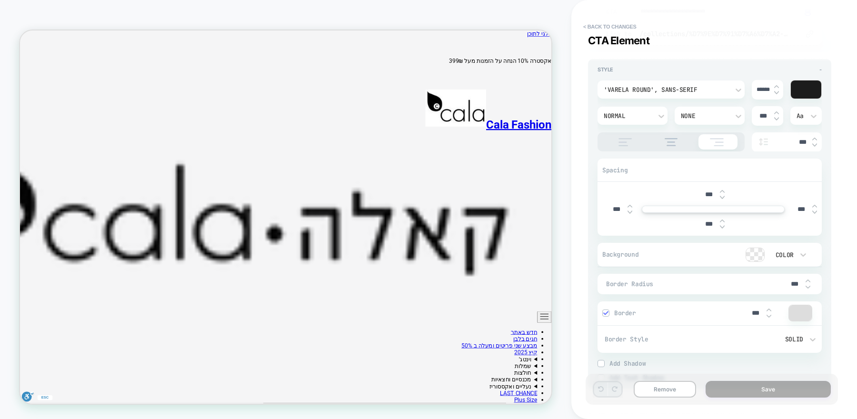
scroll to position [186, 0]
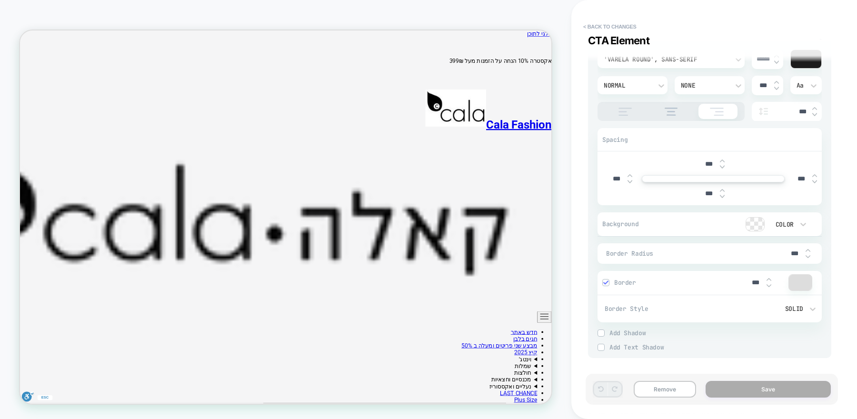
click at [757, 225] on div at bounding box center [755, 224] width 18 height 13
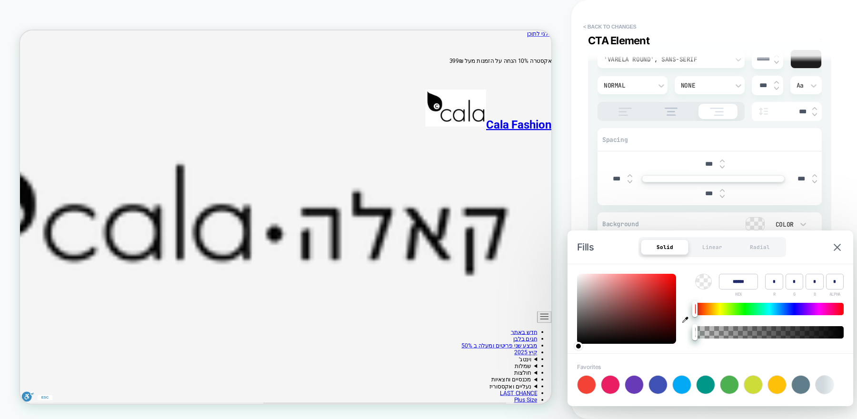
click at [732, 279] on input "******" at bounding box center [738, 282] width 39 height 16
paste input
type input "******"
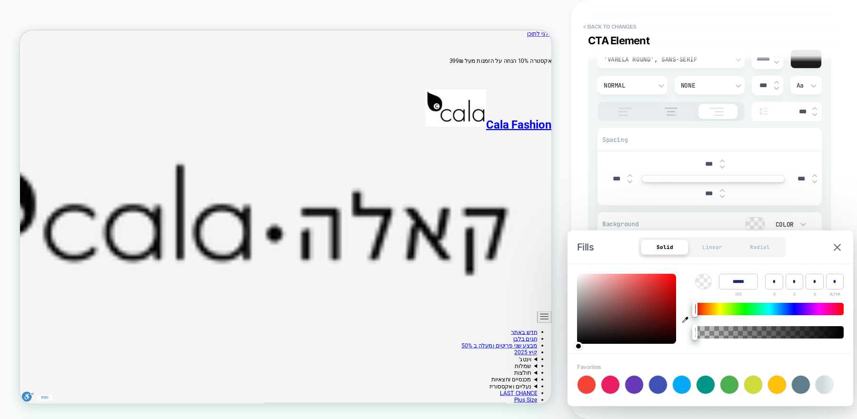
type input "***"
type input "**"
type input "*"
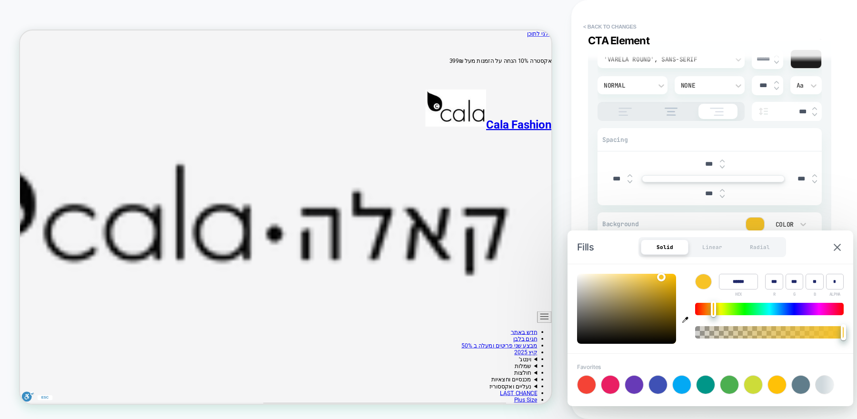
type textarea "*"
type input "******"
click at [838, 210] on div "**********" at bounding box center [714, 209] width 252 height 419
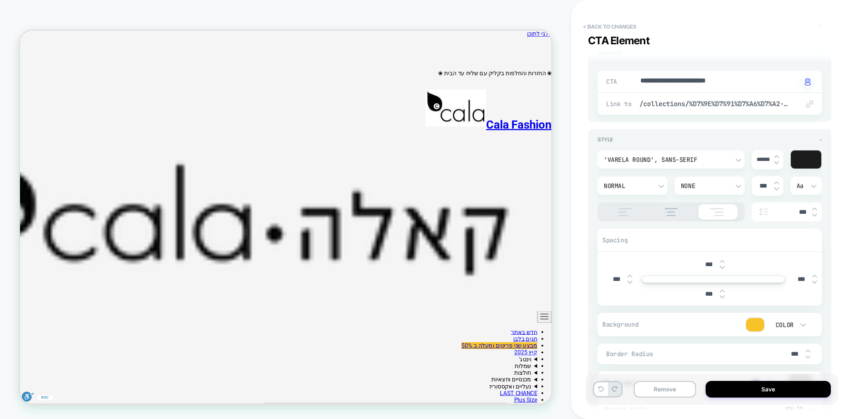
scroll to position [0, 0]
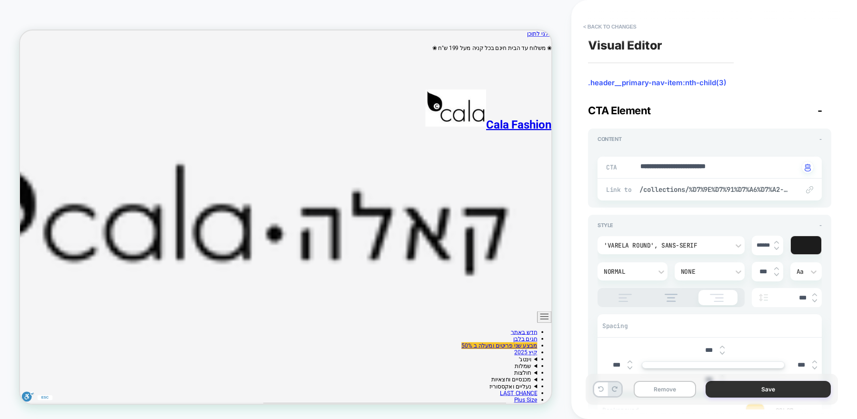
click at [735, 394] on button "Save" at bounding box center [768, 389] width 125 height 17
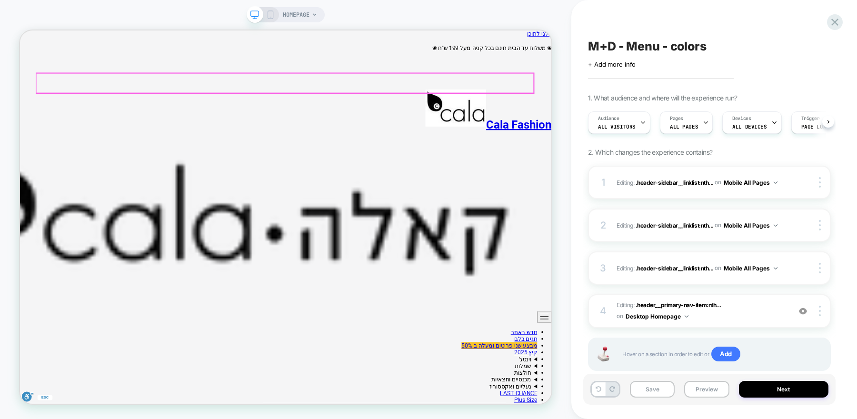
scroll to position [0, 0]
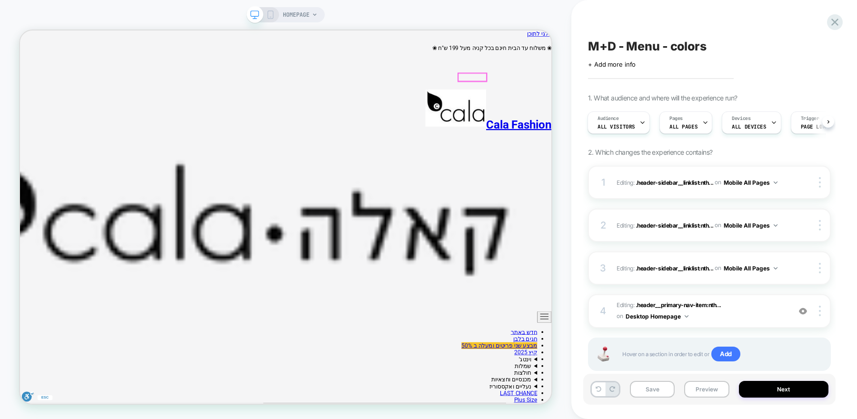
click at [627, 92] on div at bounding box center [623, 93] width 37 height 10
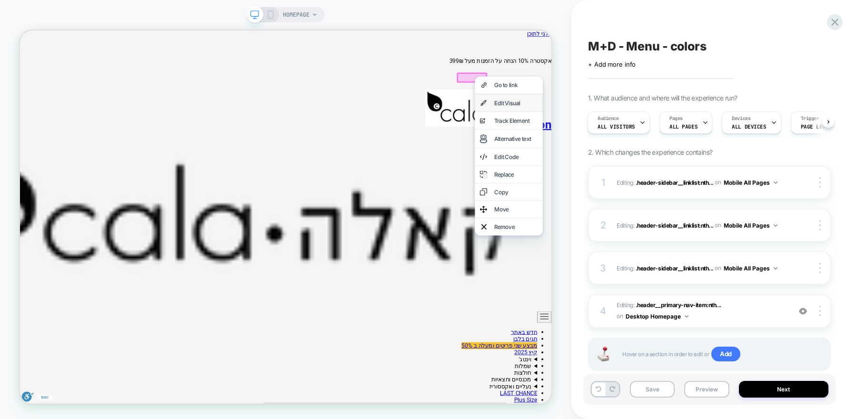
click at [659, 132] on div "Edit Visual" at bounding box center [681, 127] width 58 height 10
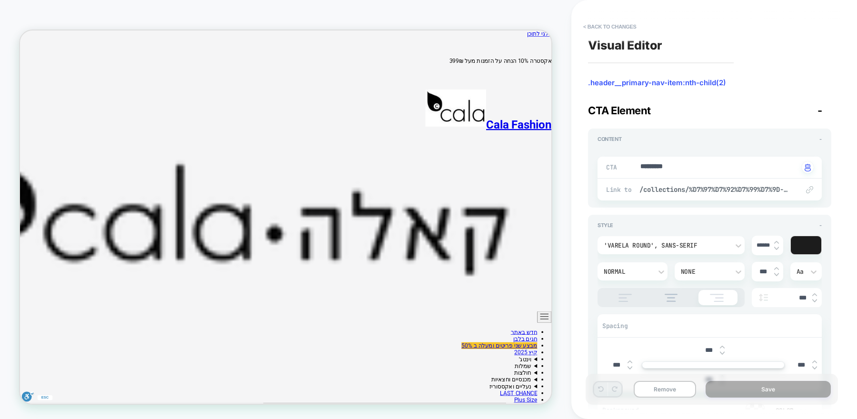
click at [637, 272] on div "Normal" at bounding box center [628, 272] width 48 height 8
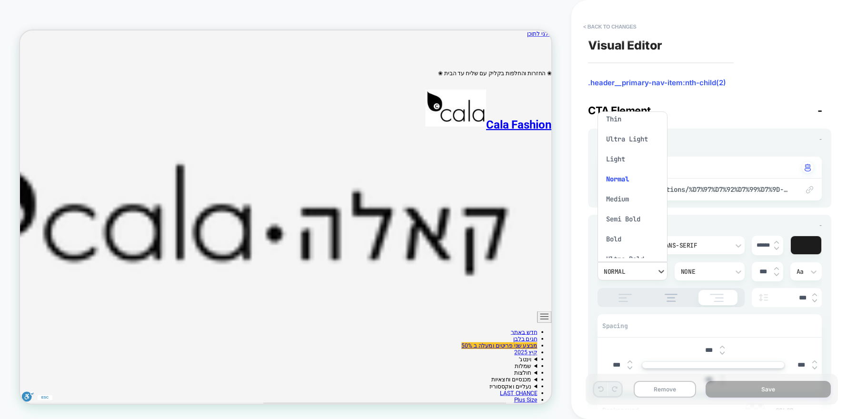
click at [622, 239] on div "Bold" at bounding box center [632, 239] width 62 height 20
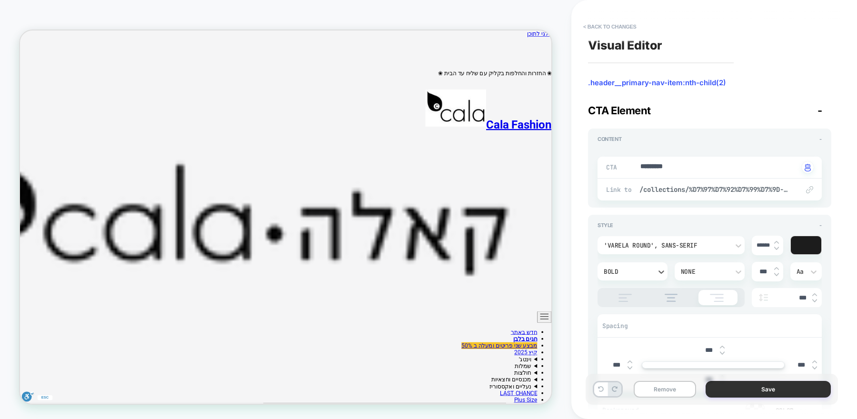
click at [776, 389] on button "Save" at bounding box center [768, 389] width 125 height 17
type textarea "*"
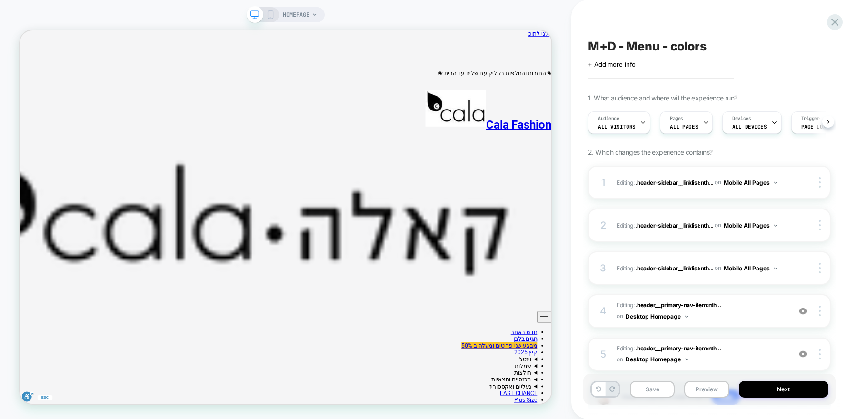
scroll to position [0, 0]
click at [789, 394] on button "Next" at bounding box center [784, 389] width 90 height 17
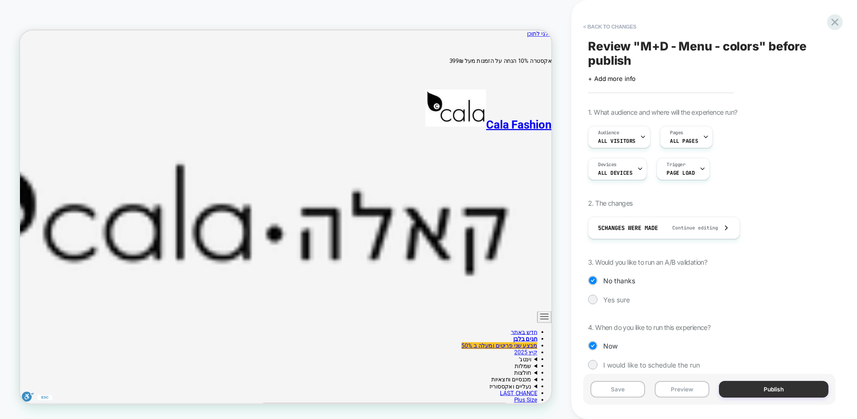
click at [752, 389] on button "Publish" at bounding box center [773, 389] width 109 height 17
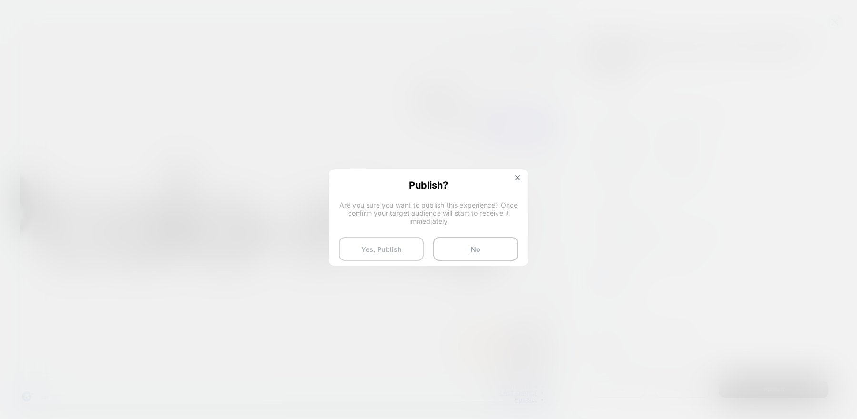
click at [381, 252] on button "Yes, Publish" at bounding box center [381, 249] width 85 height 24
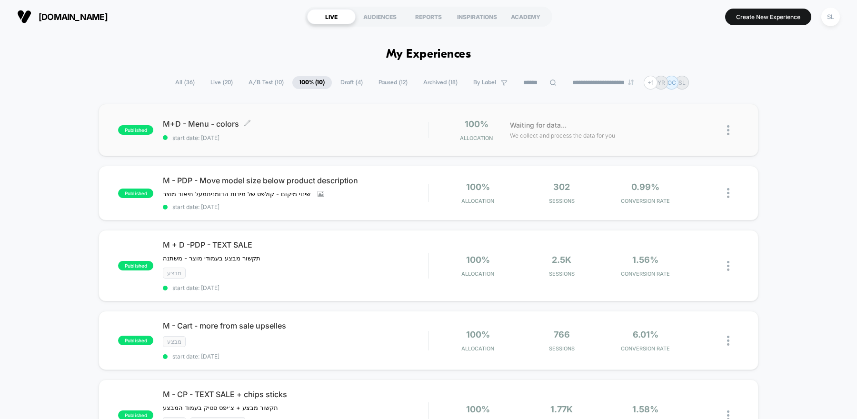
click at [333, 131] on div "M+D - Menu - colors Click to edit experience details Click to edit experience d…" at bounding box center [295, 130] width 265 height 22
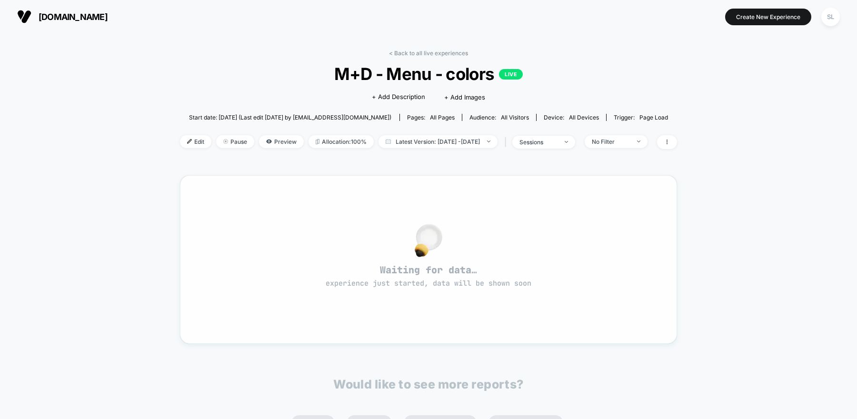
scroll to position [18, 0]
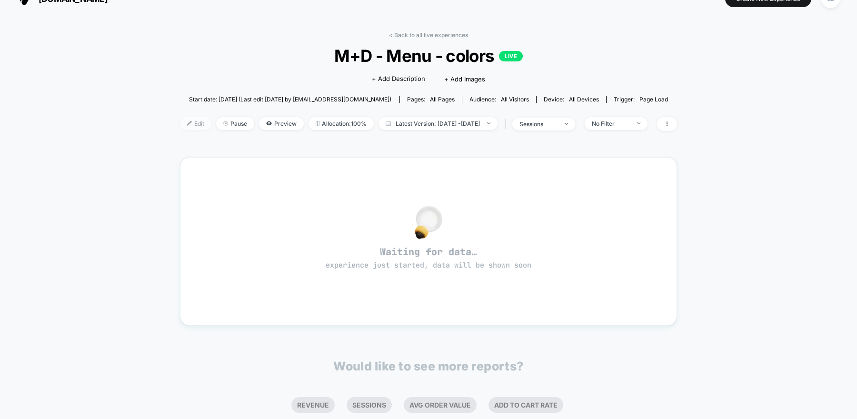
click at [184, 120] on span "Edit" at bounding box center [195, 123] width 31 height 13
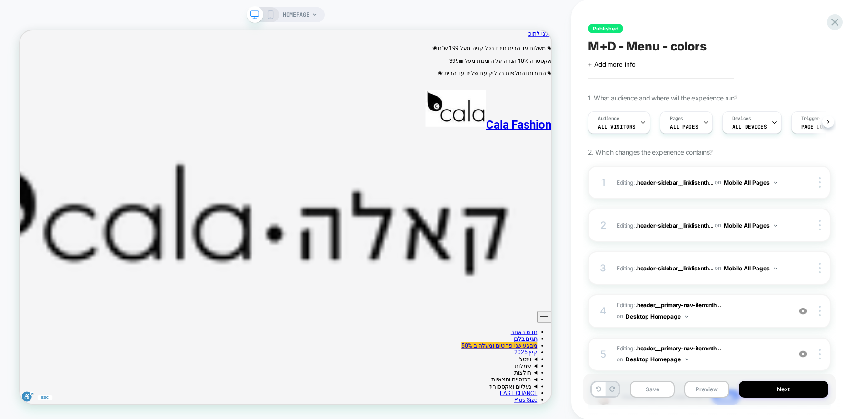
scroll to position [0, 0]
click at [269, 11] on icon at bounding box center [270, 14] width 9 height 9
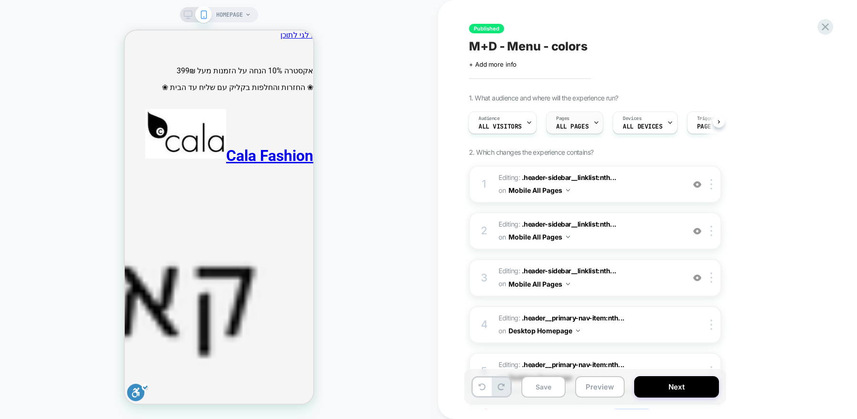
click at [593, 119] on icon at bounding box center [596, 122] width 6 height 6
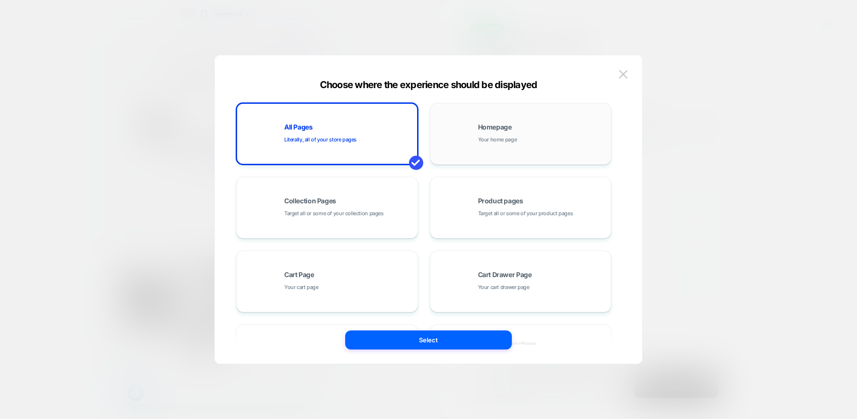
scroll to position [143, 0]
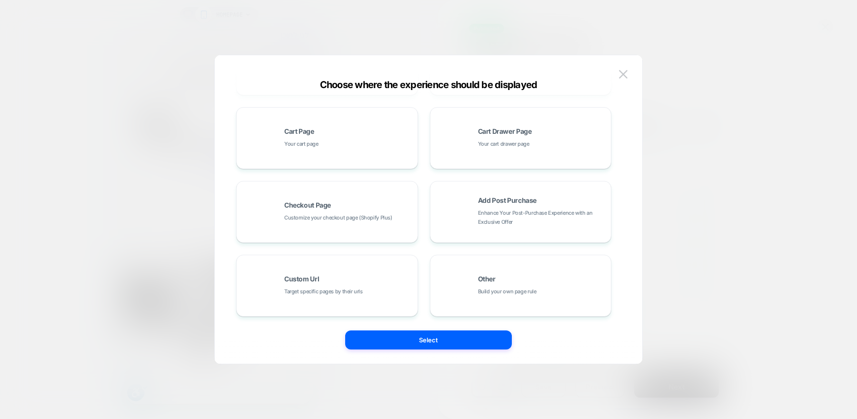
click at [626, 72] on img at bounding box center [623, 74] width 9 height 8
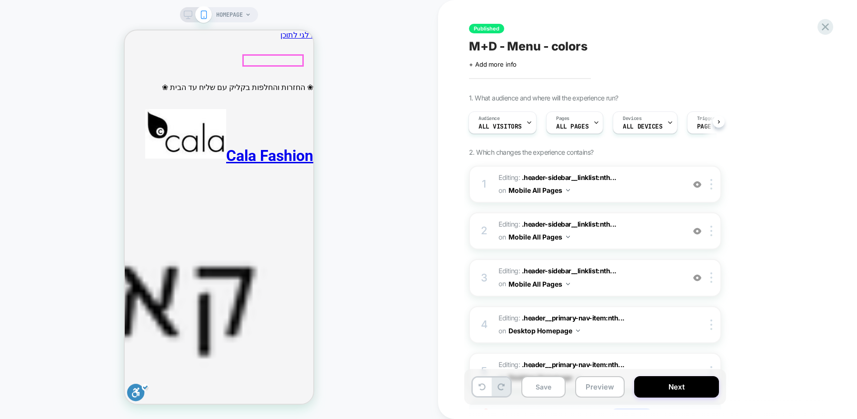
click at [301, 406] on icon "ניווט ראשי" at bounding box center [303, 411] width 11 height 11
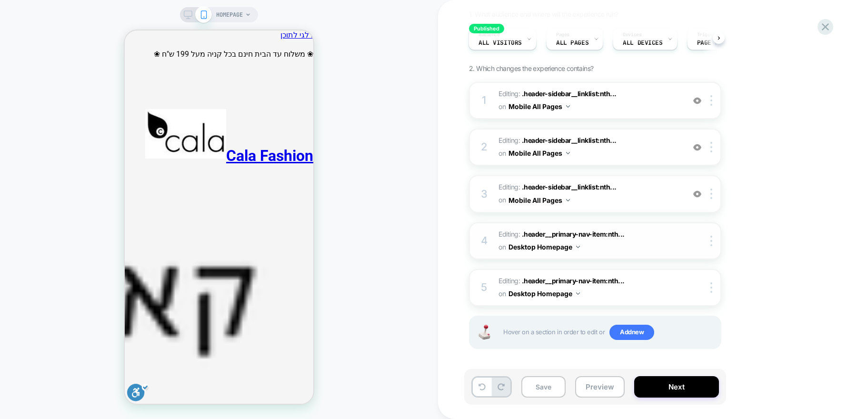
scroll to position [0, 0]
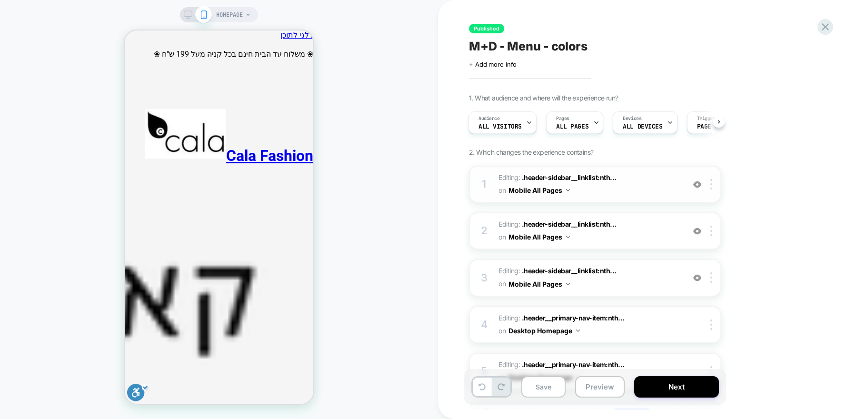
click at [618, 186] on span "Editing : .header-sidebar__linklist:nth... .header-sidebar__linklist:nth-child(…" at bounding box center [588, 184] width 181 height 26
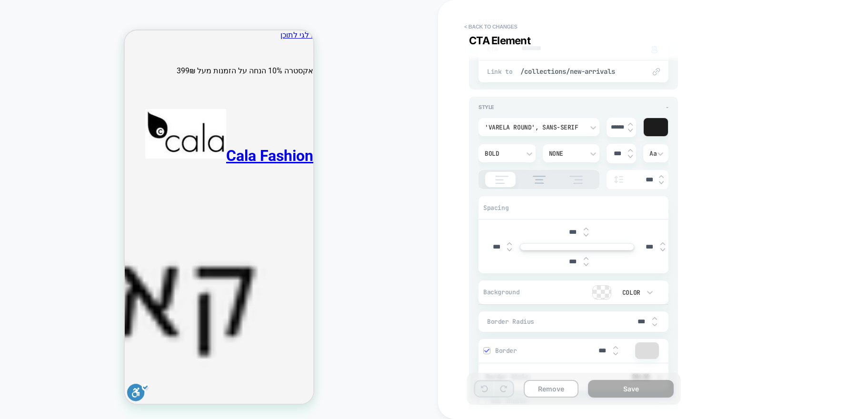
scroll to position [5, 0]
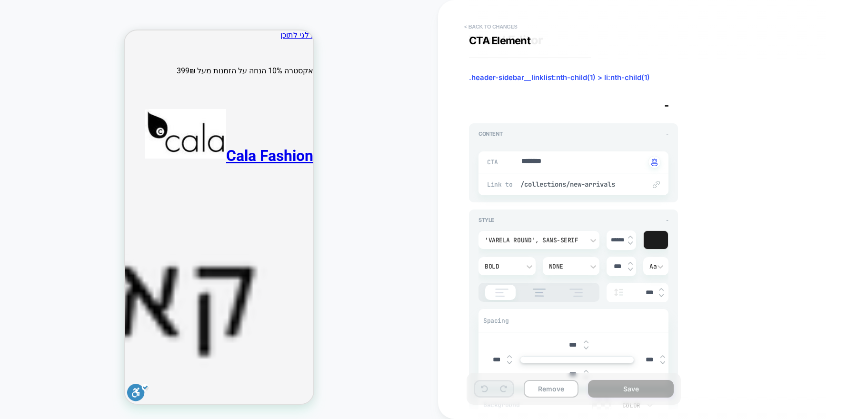
click at [491, 27] on button "< Back to changes" at bounding box center [490, 26] width 63 height 15
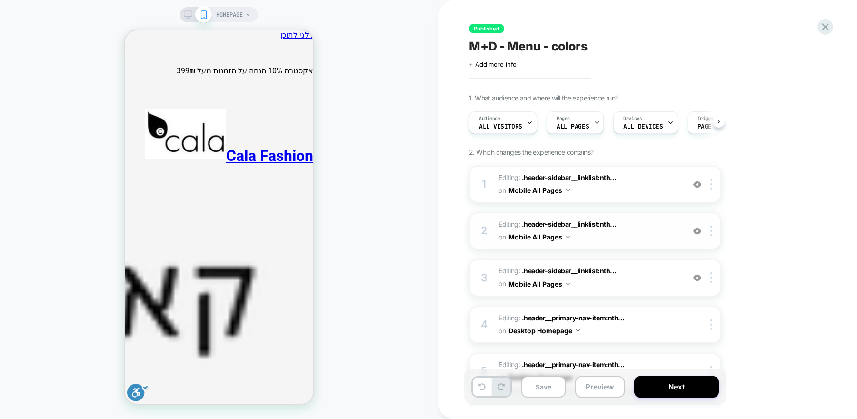
scroll to position [0, 0]
click at [636, 228] on span "Editing : .header-sidebar__linklist:nth... .header-sidebar__linklist:nth-child(…" at bounding box center [588, 231] width 181 height 26
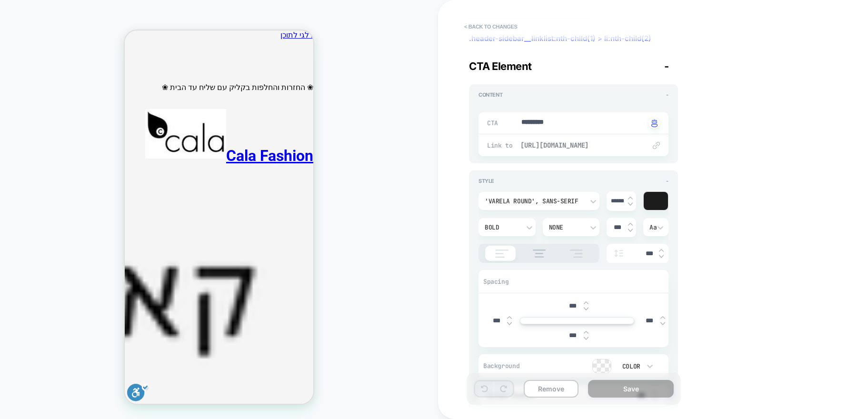
scroll to position [65, 0]
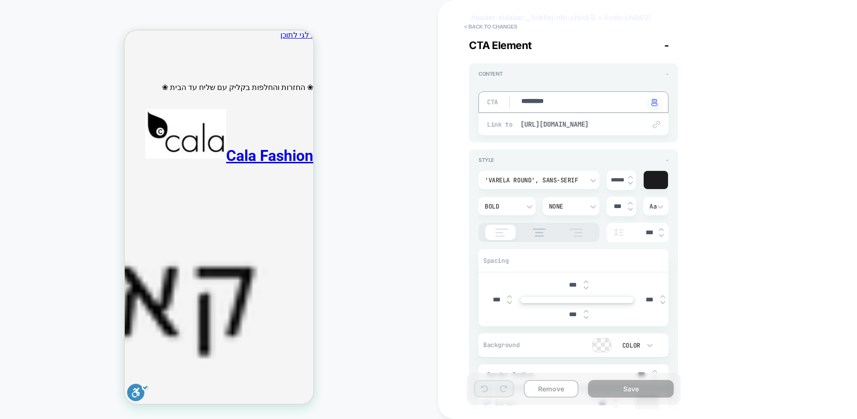
click at [548, 103] on textarea "*********" at bounding box center [582, 102] width 125 height 11
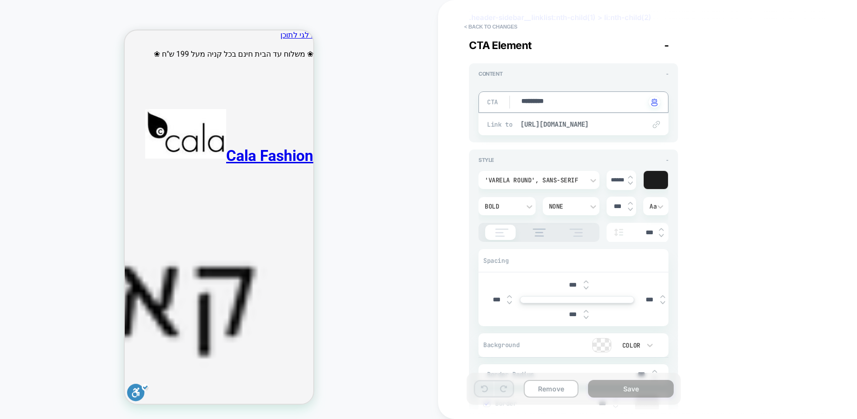
type textarea "*"
type textarea "**"
type textarea "*"
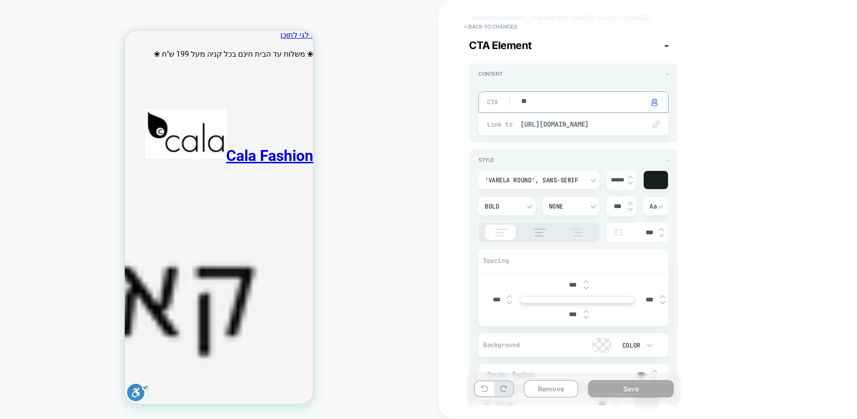
type textarea "***"
type textarea "*"
type textarea "***"
type textarea "*"
type textarea "*****"
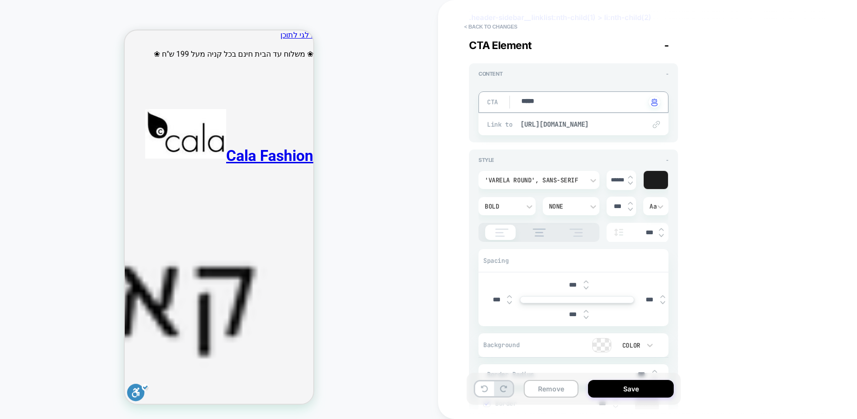
type textarea "*"
type textarea "******"
type textarea "*"
type textarea "*******"
type textarea "*"
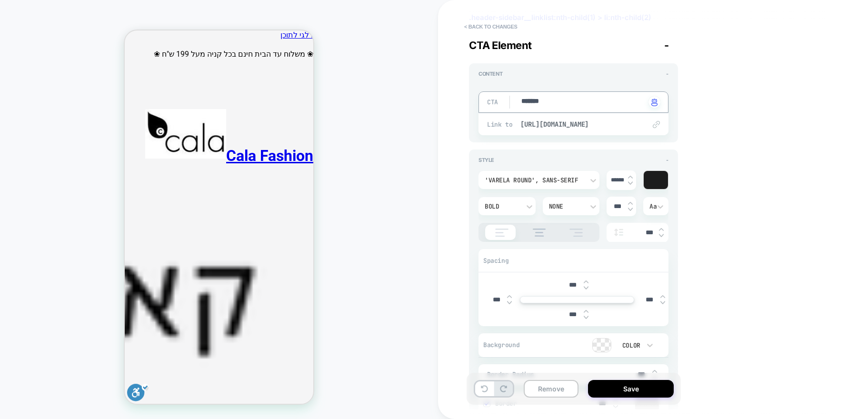
type textarea "********"
type textarea "*"
type textarea "*********"
type textarea "*"
type textarea "**********"
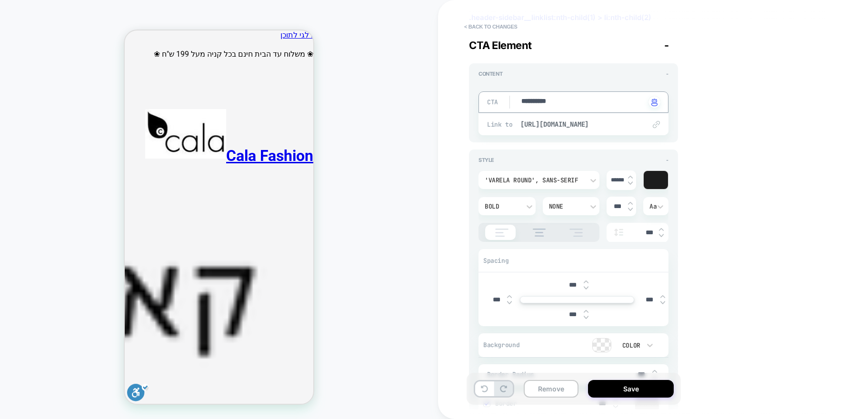
type textarea "*"
type textarea "**********"
type textarea "*"
type textarea "**********"
type textarea "*"
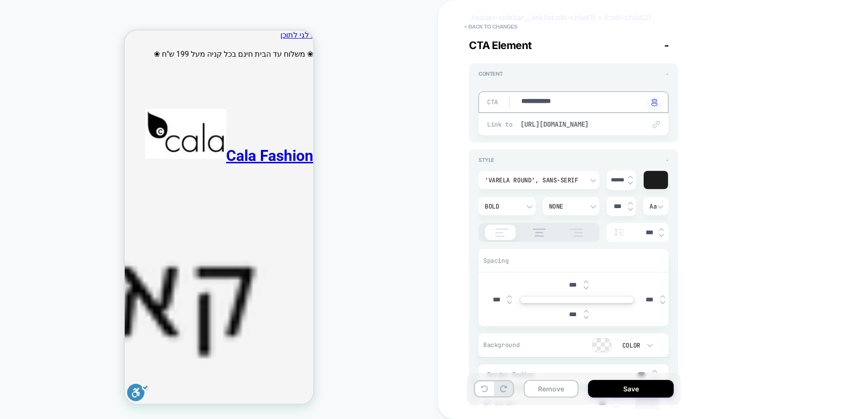
type textarea "**********"
type textarea "*"
type textarea "**********"
type textarea "*"
type textarea "**********"
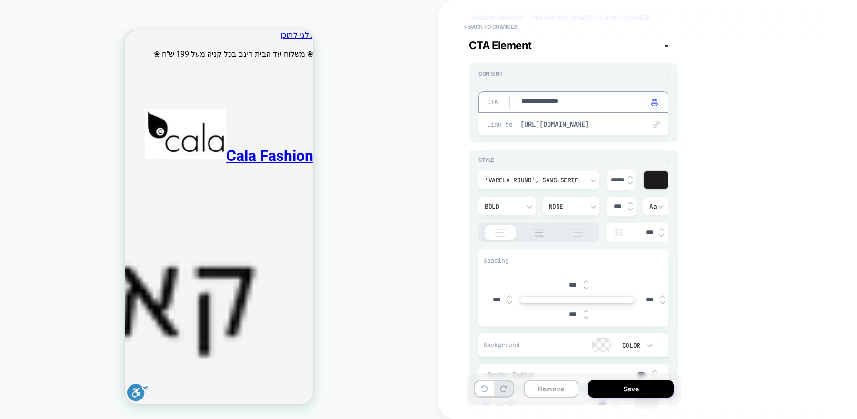
type textarea "*"
type textarea "**********"
type textarea "*"
type textarea "**********"
type textarea "*"
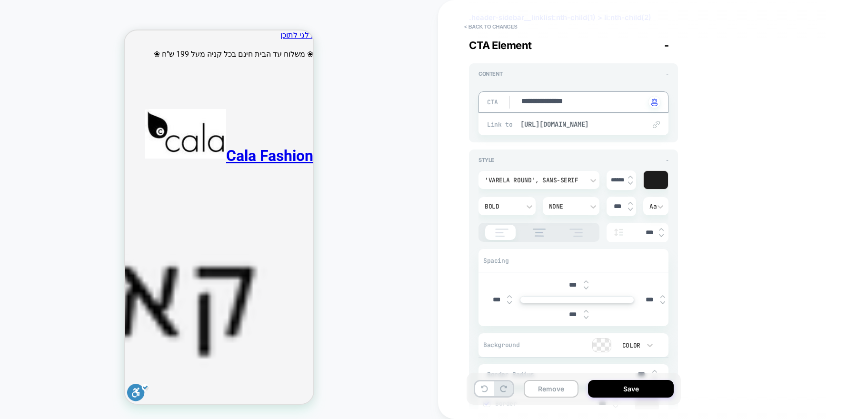
type textarea "**********"
type textarea "*"
type textarea "**********"
type textarea "*"
type textarea "**********"
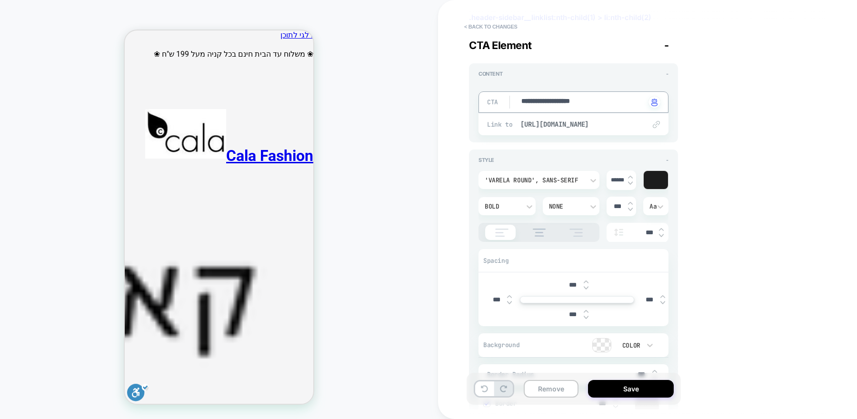
type textarea "*"
type textarea "**********"
type textarea "*"
type textarea "**********"
type textarea "*"
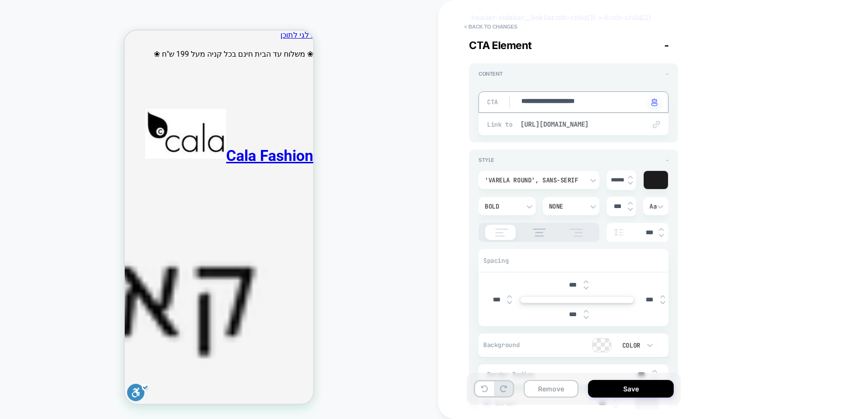
type textarea "**********"
type textarea "*"
type textarea "**********"
type textarea "*"
type textarea "**********"
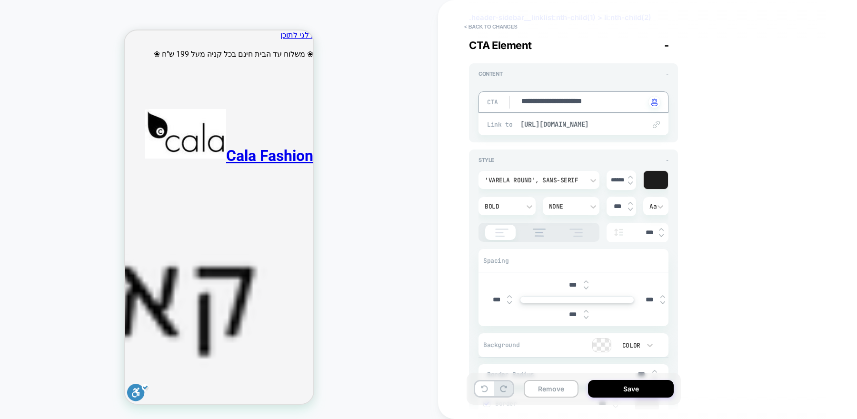
type textarea "*"
type textarea "**********"
type textarea "*"
type textarea "**********"
click at [560, 127] on span "[URL][DOMAIN_NAME]" at bounding box center [578, 124] width 116 height 9
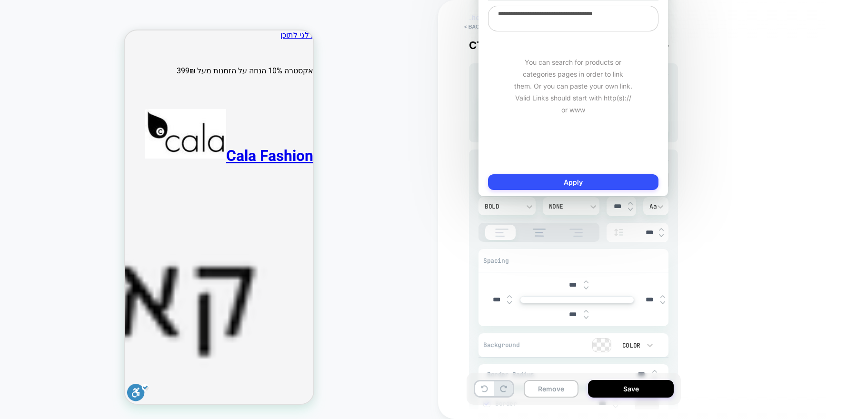
click at [592, 16] on textarea "**********" at bounding box center [573, 19] width 170 height 26
type textarea "*"
type textarea "**"
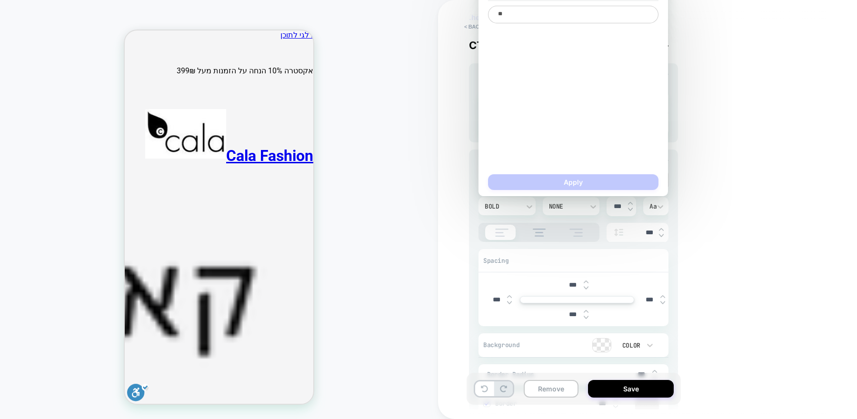
type textarea "*"
type textarea "***"
type textarea "*"
type textarea "****"
type textarea "*"
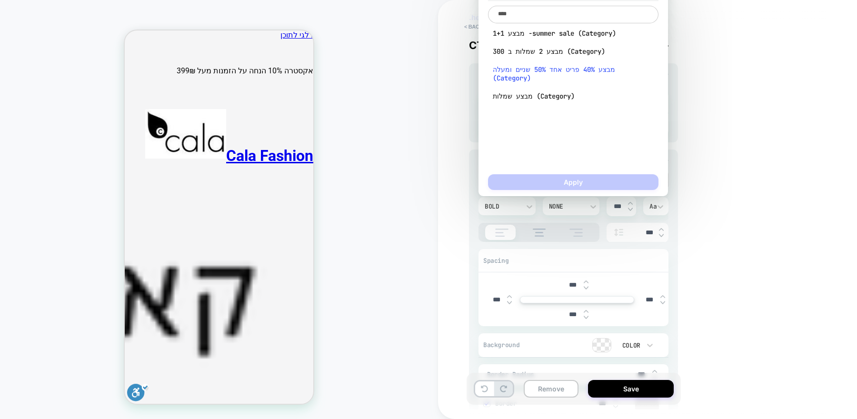
type textarea "****"
click at [597, 69] on span "מבצע 40% פריט אחד 50% שניים ומעלה (Category)" at bounding box center [573, 73] width 161 height 17
type textarea "*"
type textarea "**********"
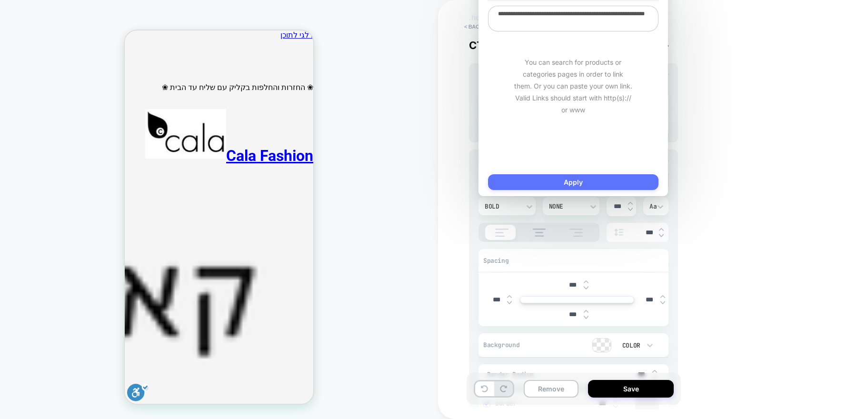
click at [580, 182] on button "Apply" at bounding box center [573, 182] width 170 height 16
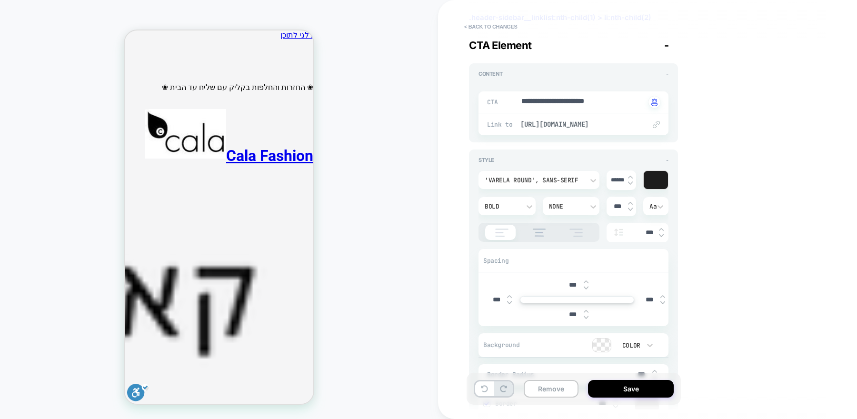
type textarea "*"
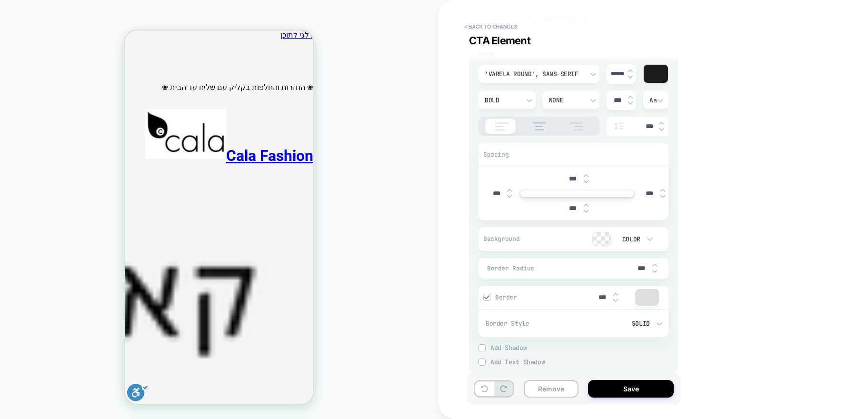
scroll to position [186, 0]
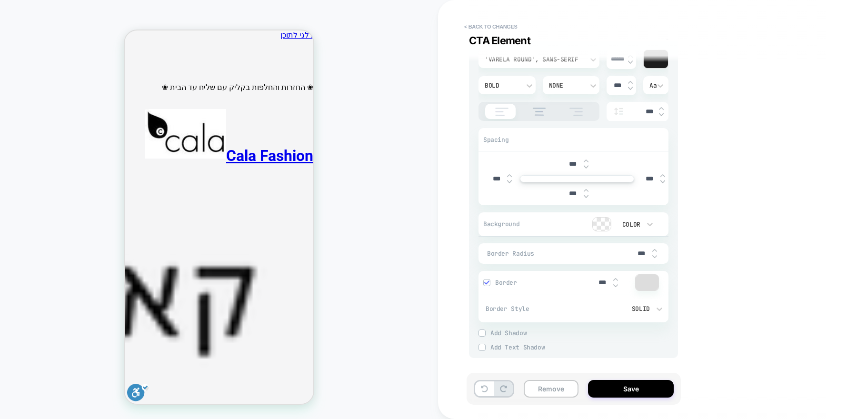
click at [602, 226] on div at bounding box center [602, 224] width 18 height 13
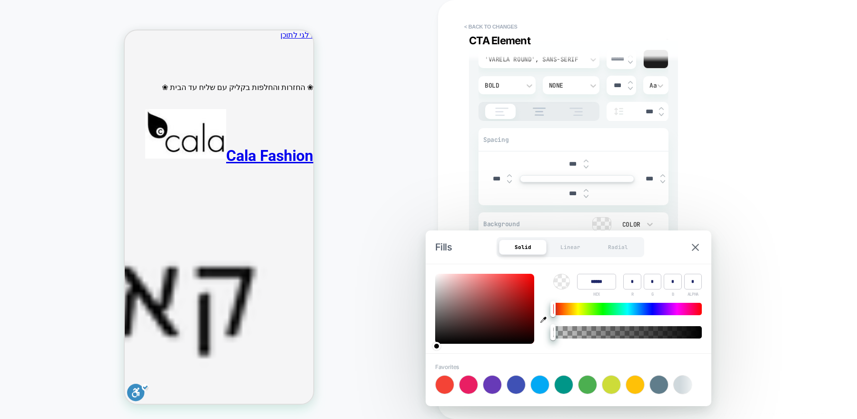
click at [597, 278] on input "******" at bounding box center [596, 282] width 39 height 16
paste input
type input "******"
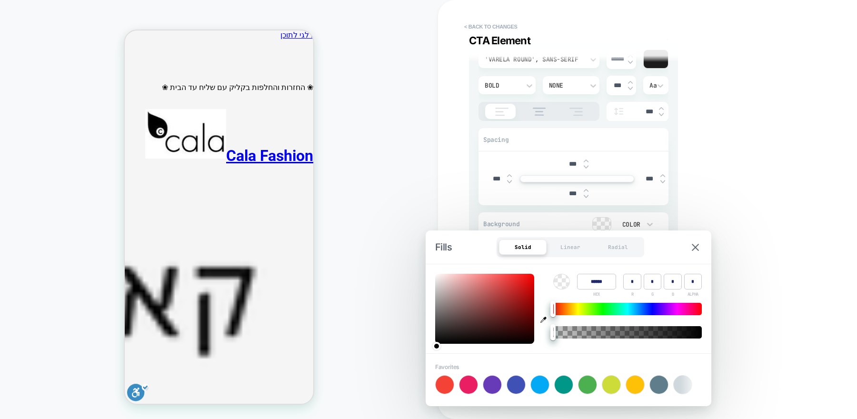
type input "***"
type input "**"
type input "*"
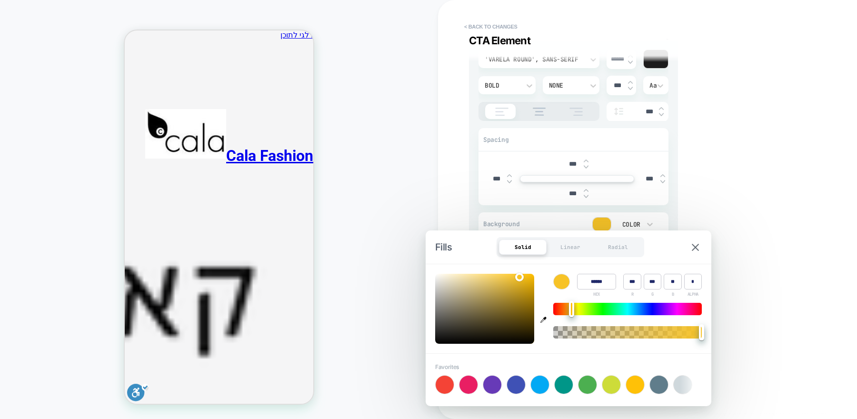
type textarea "*"
type input "******"
click at [716, 252] on div "**********" at bounding box center [642, 210] width 357 height 400
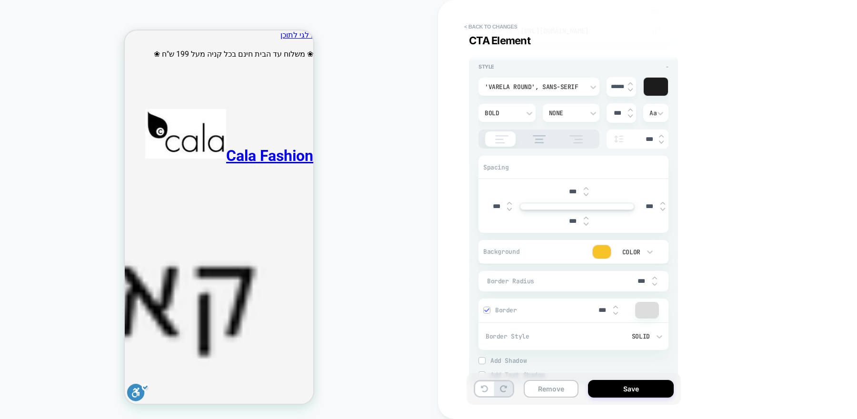
scroll to position [159, 0]
click at [623, 388] on button "Save" at bounding box center [631, 389] width 86 height 18
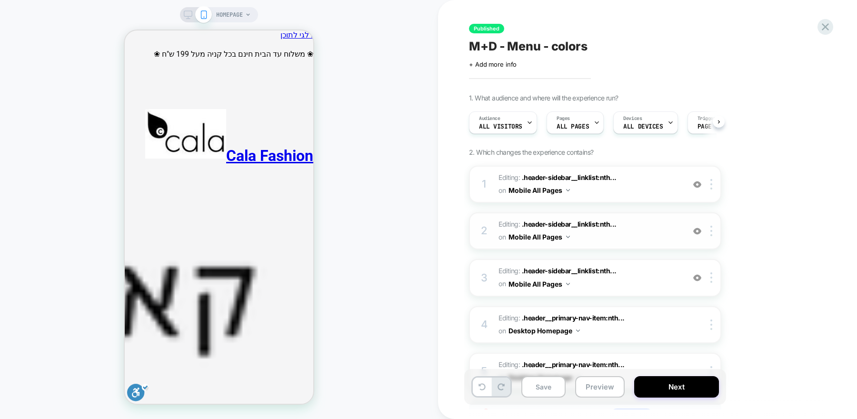
scroll to position [0, 0]
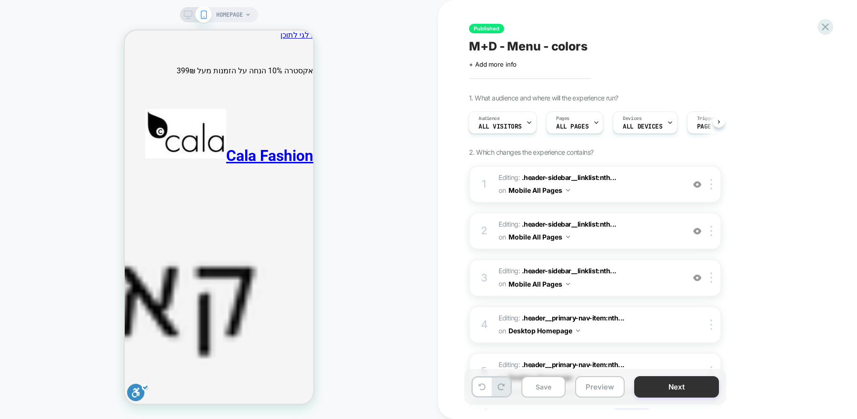
click at [657, 388] on button "Next" at bounding box center [676, 386] width 85 height 21
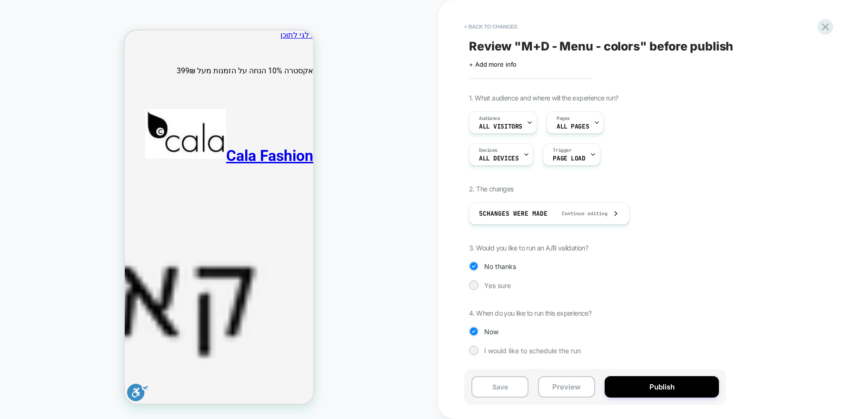
click at [657, 388] on button "Publish" at bounding box center [662, 386] width 114 height 21
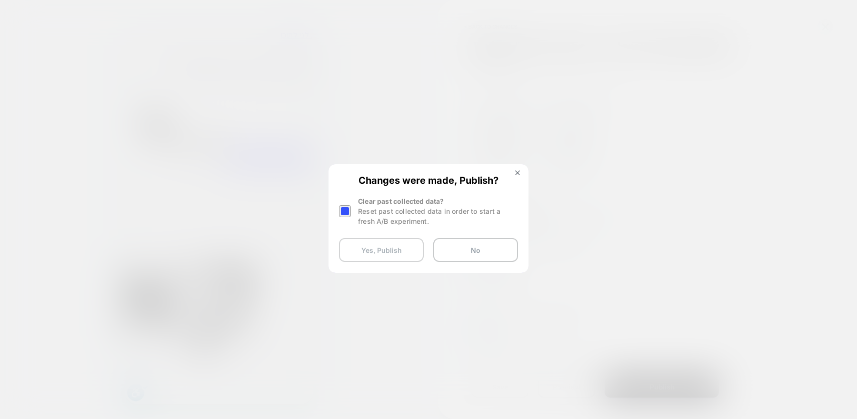
click at [407, 254] on button "Yes, Publish" at bounding box center [381, 250] width 85 height 24
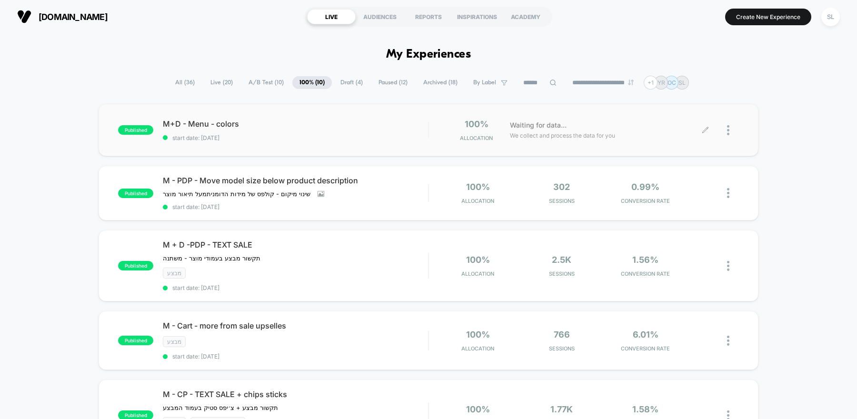
click at [704, 129] on icon at bounding box center [705, 130] width 7 height 7
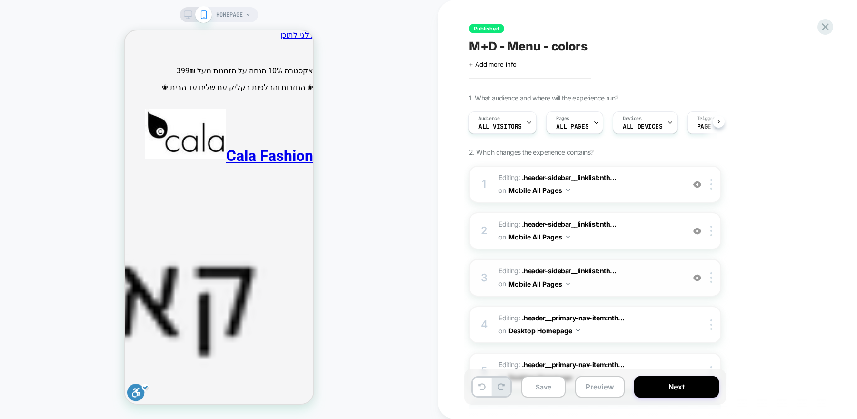
scroll to position [84, 0]
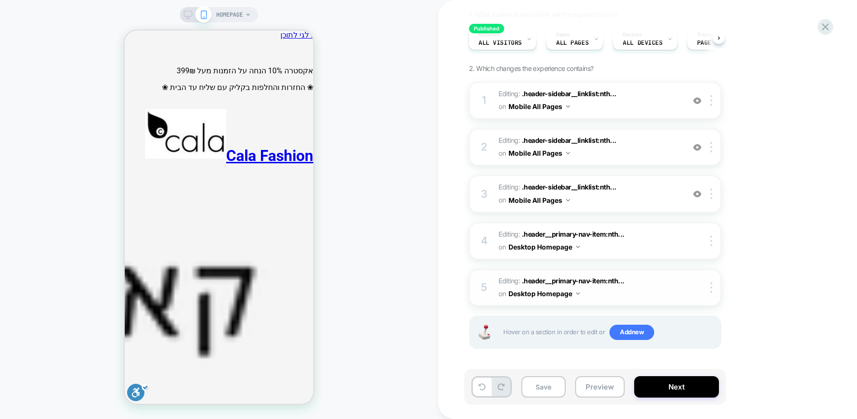
click at [577, 289] on button "Desktop Homepage" at bounding box center [543, 294] width 71 height 14
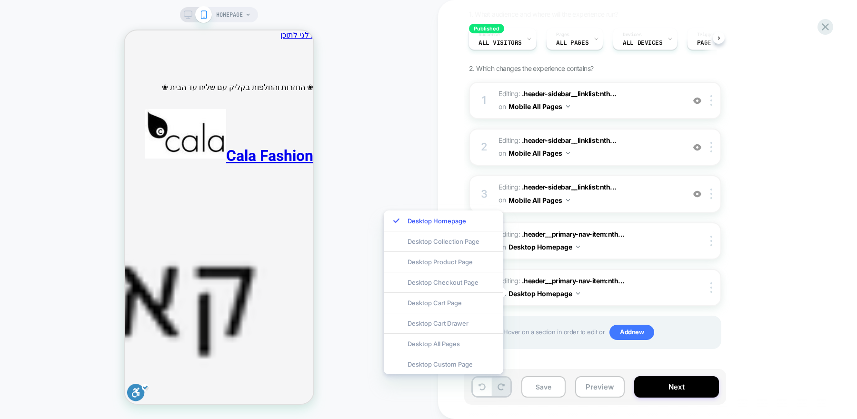
drag, startPoint x: 454, startPoint y: 348, endPoint x: 478, endPoint y: 322, distance: 35.7
click at [454, 348] on div "Desktop All Pages" at bounding box center [443, 343] width 119 height 20
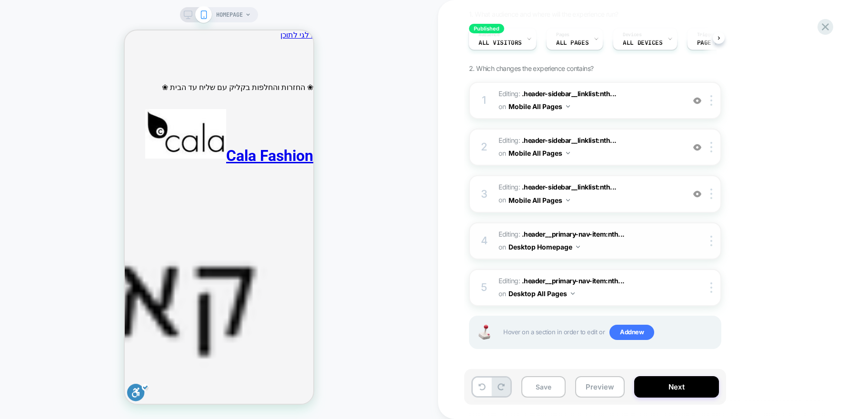
click at [575, 244] on button "Desktop Homepage" at bounding box center [543, 247] width 71 height 14
click at [440, 299] on div "Desktop All Pages" at bounding box center [443, 297] width 119 height 20
click at [547, 391] on button "Save" at bounding box center [543, 386] width 44 height 21
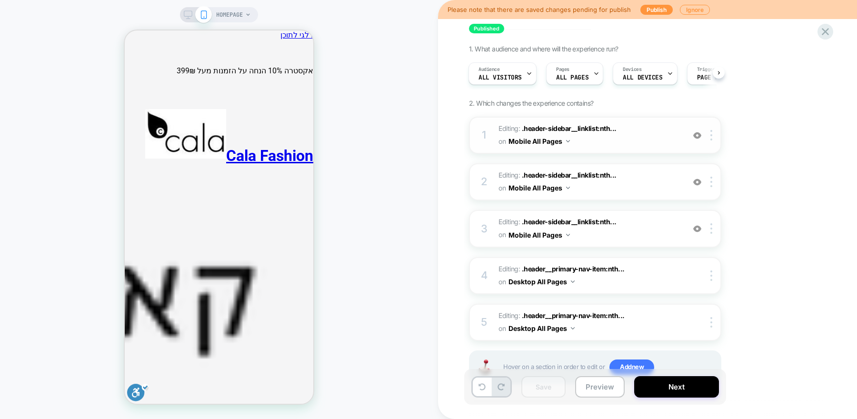
scroll to position [42, 0]
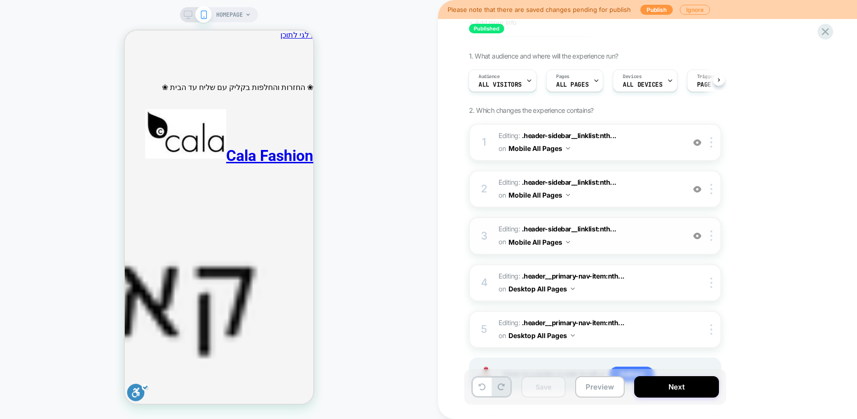
click at [666, 251] on div "3 Editing : .header-sidebar__linklist:nth... .header-sidebar__linklist:nth-chil…" at bounding box center [595, 235] width 252 height 37
click at [654, 146] on span "Editing : .header-sidebar__linklist:nth... .header-sidebar__linklist:nth-child(…" at bounding box center [588, 142] width 181 height 26
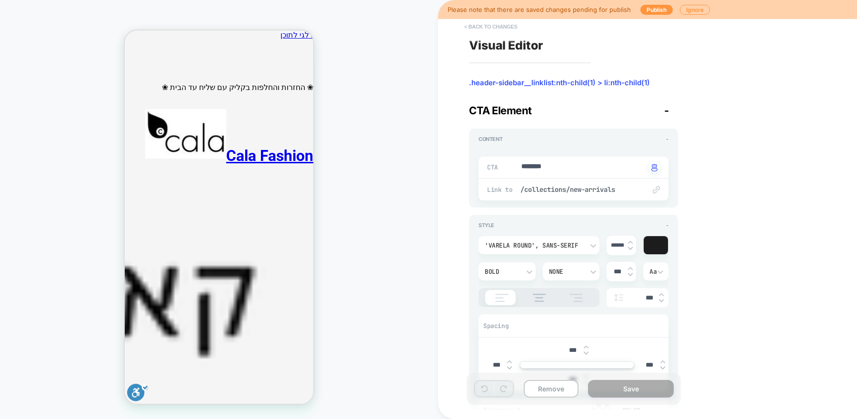
click at [473, 26] on button "< Back to changes" at bounding box center [490, 26] width 63 height 15
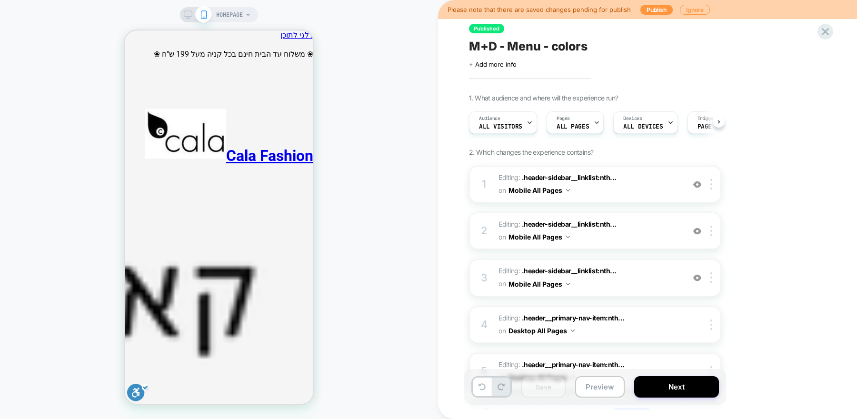
scroll to position [0, 0]
click at [697, 279] on img at bounding box center [697, 278] width 8 height 8
click at [670, 385] on button "Next" at bounding box center [676, 386] width 85 height 21
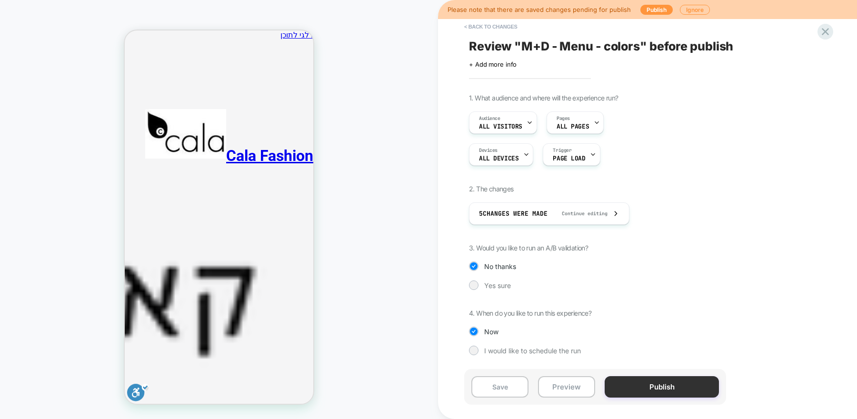
click at [670, 385] on button "Publish" at bounding box center [662, 386] width 114 height 21
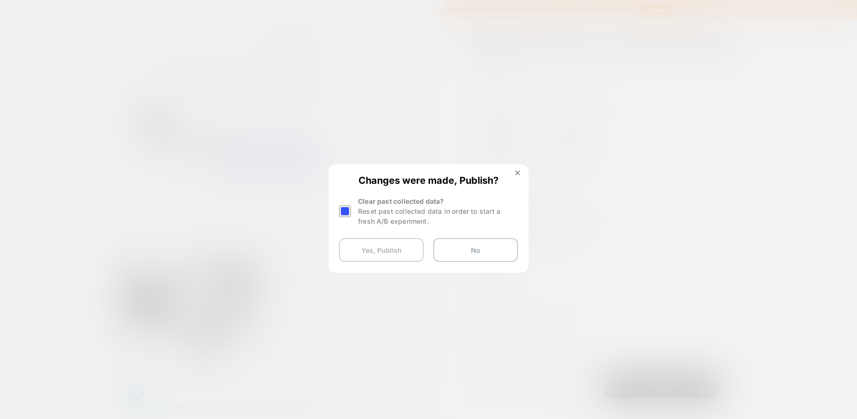
click at [394, 255] on button "Yes, Publish" at bounding box center [381, 250] width 85 height 24
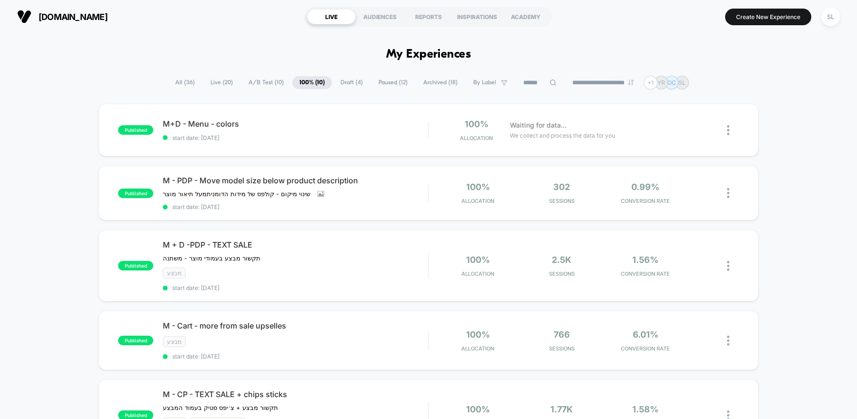
click at [452, 233] on div "published M + D -PDP - TEXT SALE תקשור מבצע בעמודי מוצר - משתנה ﻿ Click to edit…" at bounding box center [429, 265] width 660 height 71
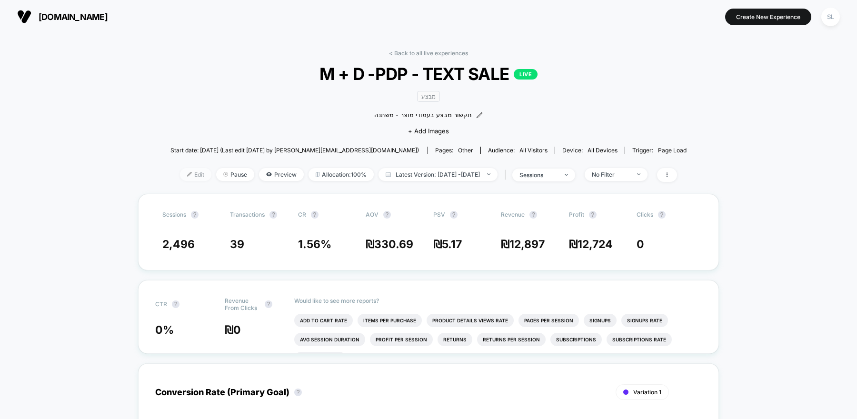
click at [180, 172] on span "Edit" at bounding box center [195, 174] width 31 height 13
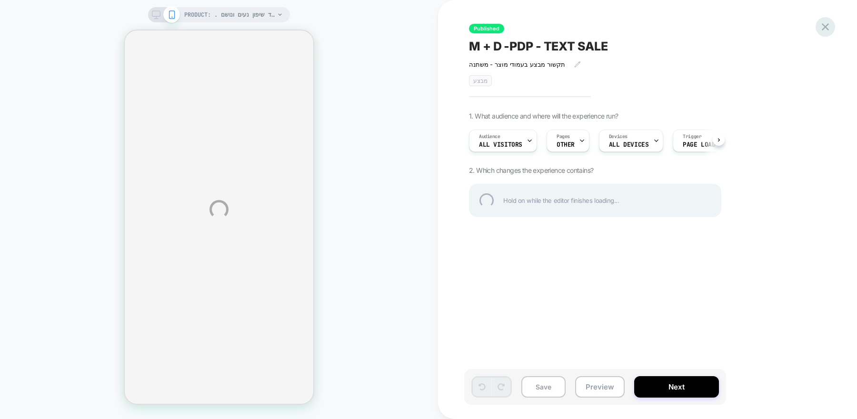
click at [826, 20] on div at bounding box center [826, 27] width 20 height 20
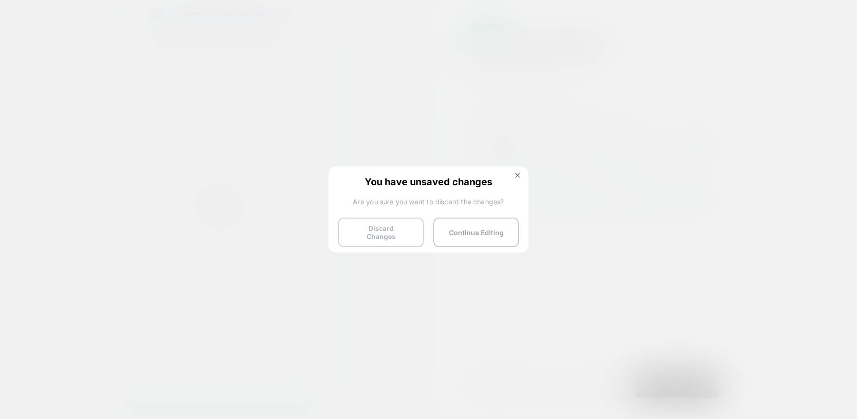
click at [412, 226] on button "Discard Changes" at bounding box center [381, 233] width 86 height 30
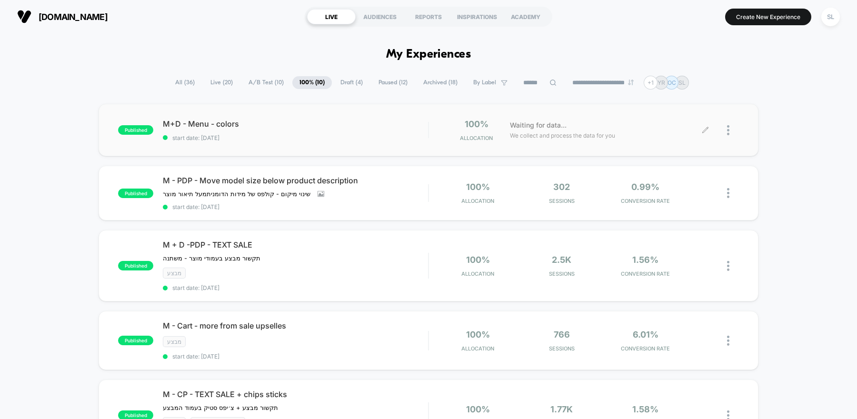
click at [707, 128] on icon at bounding box center [705, 130] width 6 height 6
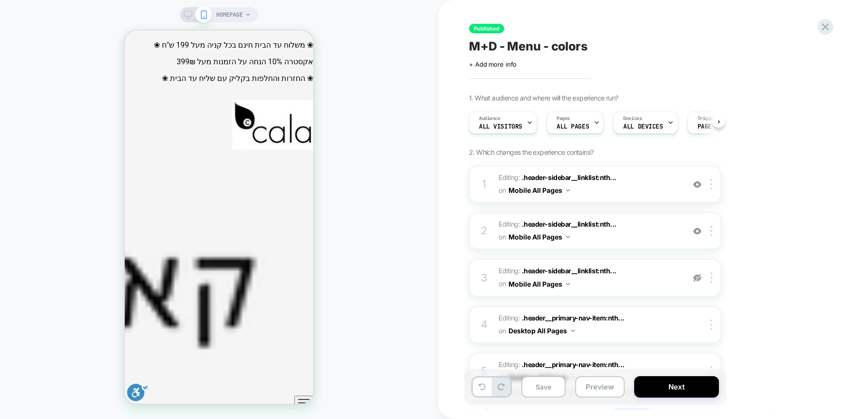
scroll to position [0, 0]
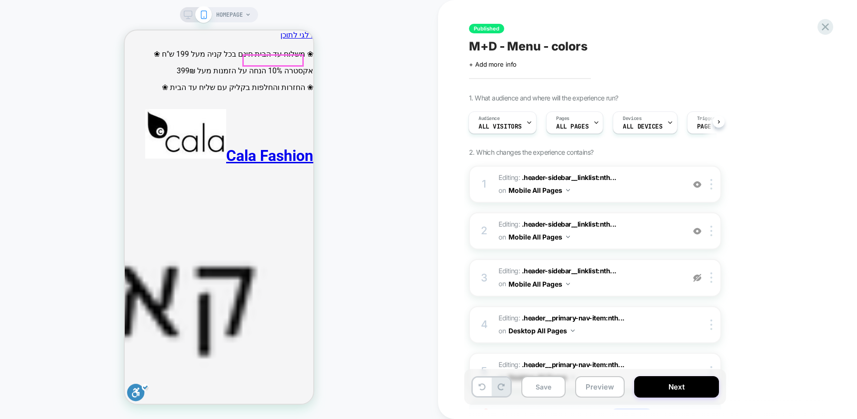
click at [300, 406] on icon "ניווט ראשי" at bounding box center [303, 411] width 11 height 11
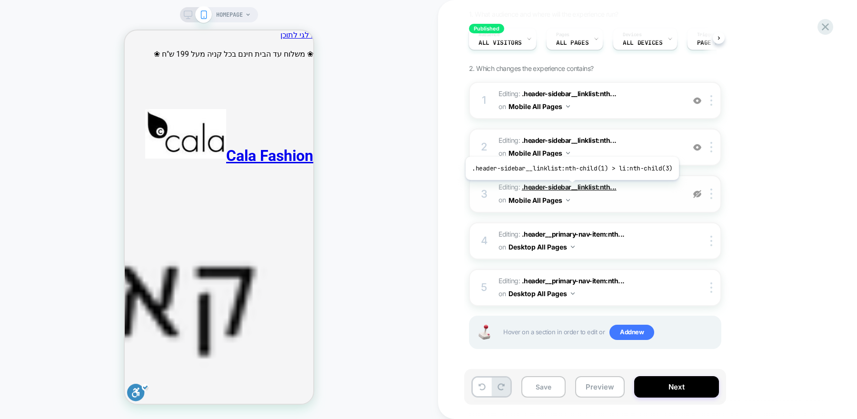
click at [569, 187] on span ".header-sidebar__linklist:nth..." at bounding box center [569, 187] width 95 height 8
click at [549, 199] on button "Mobile All Pages" at bounding box center [538, 200] width 61 height 14
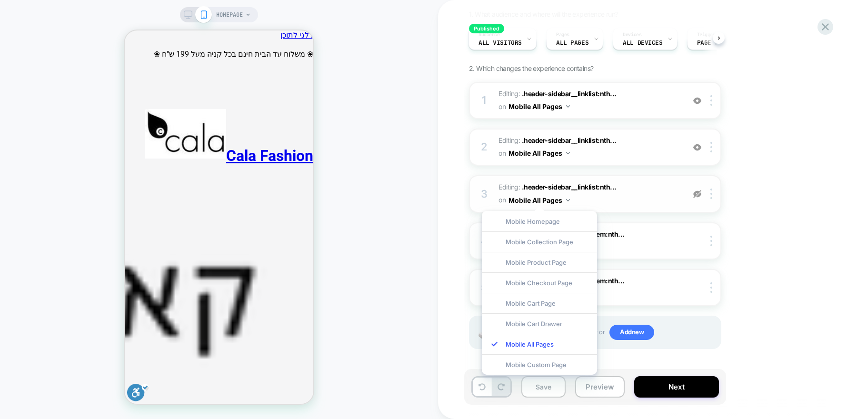
click at [549, 199] on button "Mobile All Pages" at bounding box center [538, 200] width 61 height 14
click at [682, 195] on div "3 Editing : .header-sidebar__linklist:nth... .header-sidebar__linklist:nth-chil…" at bounding box center [595, 193] width 252 height 37
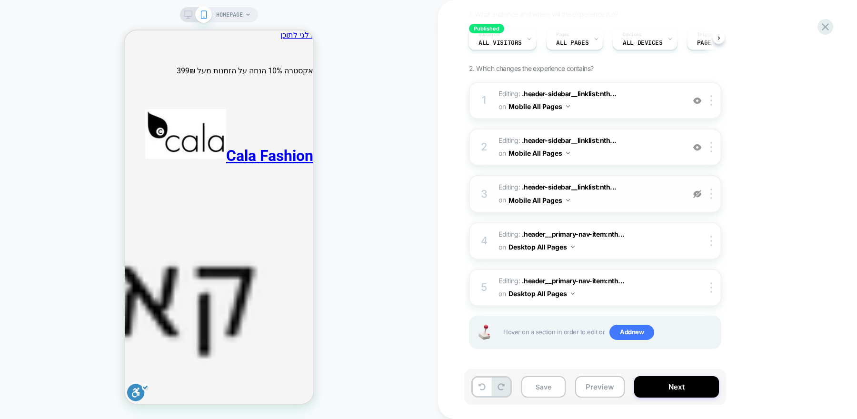
click at [699, 192] on img at bounding box center [697, 194] width 8 height 8
click at [650, 203] on span "Editing : .header-sidebar__linklist:nth... .header-sidebar__linklist:nth-child(…" at bounding box center [588, 194] width 181 height 26
click at [641, 193] on span "Editing : .header-sidebar__linklist:nth... .header-sidebar__linklist:nth-child(…" at bounding box center [588, 194] width 181 height 26
click at [566, 200] on button "Mobile All Pages" at bounding box center [538, 200] width 61 height 14
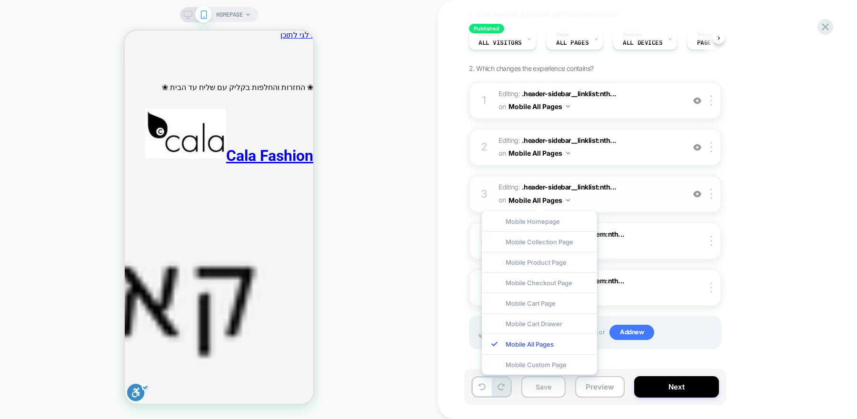
click at [566, 200] on button "Mobile All Pages" at bounding box center [538, 200] width 61 height 14
click at [652, 190] on span "Editing : .header-sidebar__linklist:nth... .header-sidebar__linklist:nth-child(…" at bounding box center [588, 194] width 181 height 26
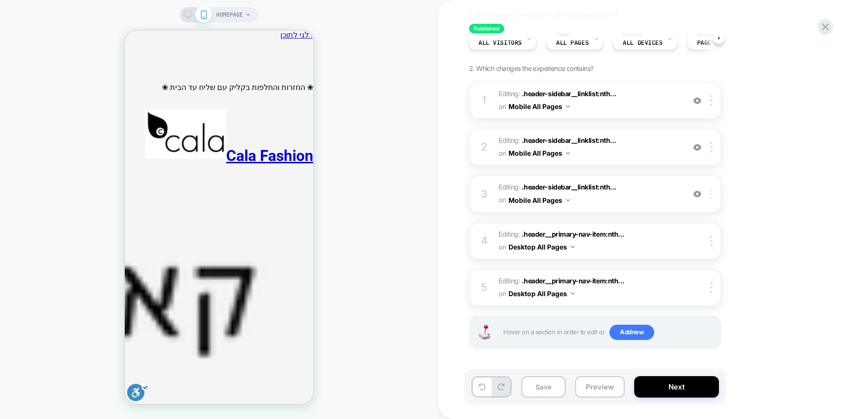
click at [709, 193] on div at bounding box center [713, 194] width 16 height 10
click at [740, 170] on div "1. What audience and where will the experience run? Audience All Visitors Pages…" at bounding box center [643, 191] width 348 height 363
click at [668, 157] on span "Editing : .header-sidebar__linklist:nth... .header-sidebar__linklist:nth-child(…" at bounding box center [588, 147] width 181 height 26
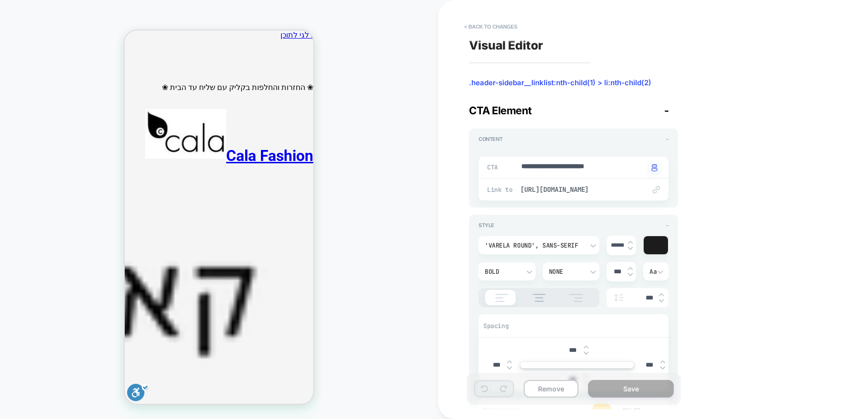
scroll to position [15, 0]
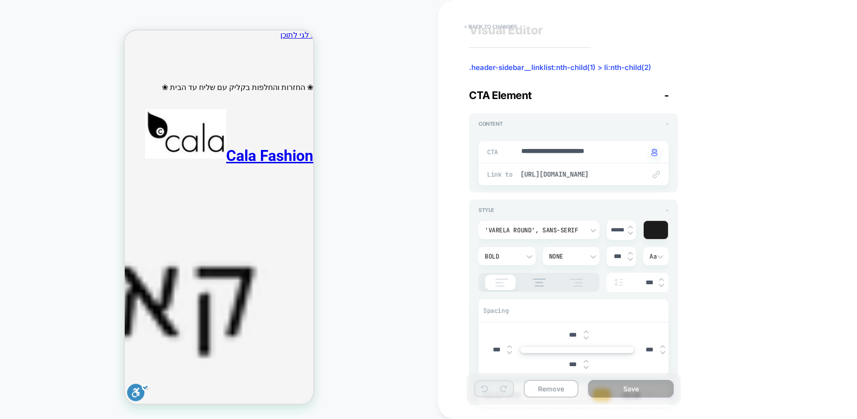
click at [487, 22] on button "< Back to changes" at bounding box center [490, 26] width 63 height 15
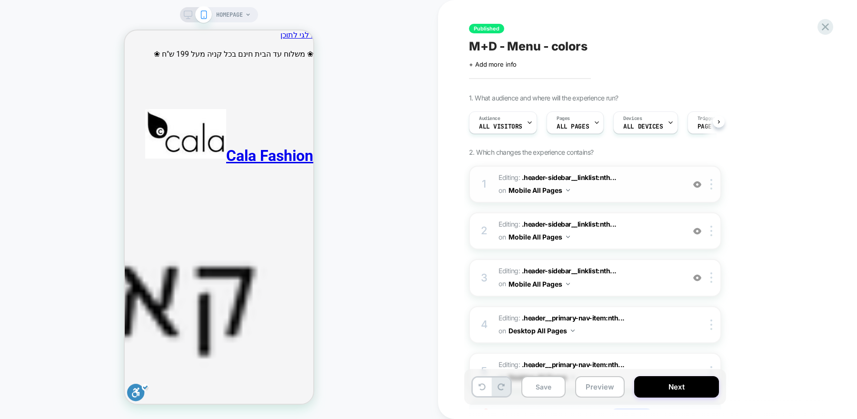
scroll to position [0, 0]
click at [656, 188] on span "Editing : .header-sidebar__linklist:nth... .header-sidebar__linklist:nth-child(…" at bounding box center [588, 184] width 181 height 26
type textarea "*"
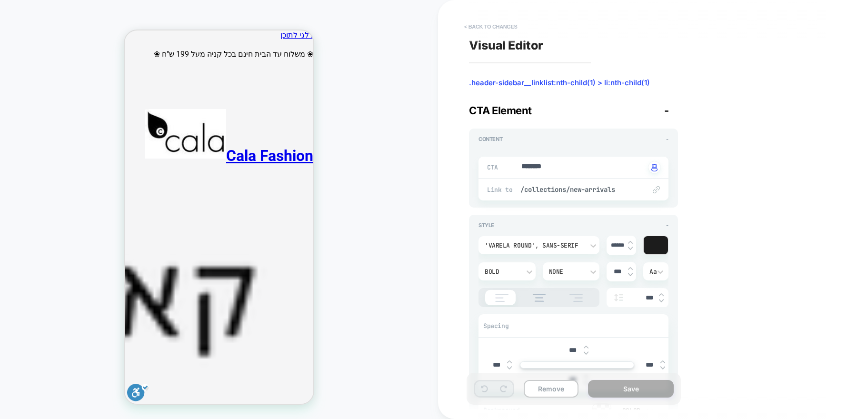
click at [485, 25] on button "< Back to changes" at bounding box center [490, 26] width 63 height 15
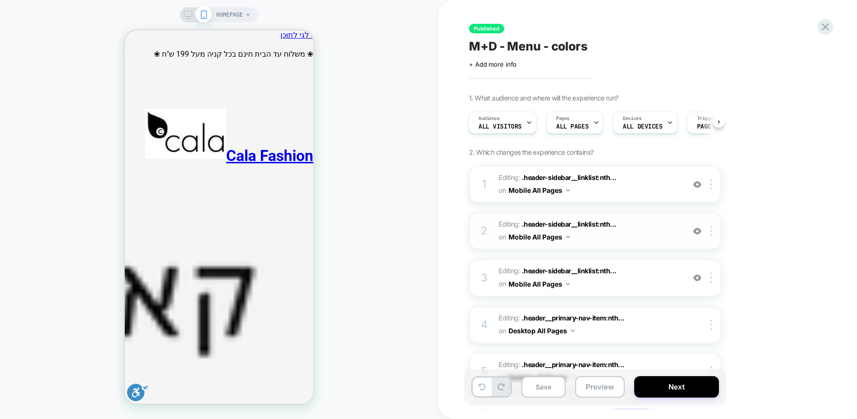
click at [697, 232] on img at bounding box center [697, 231] width 8 height 8
click at [596, 386] on button "Preview" at bounding box center [600, 386] width 50 height 21
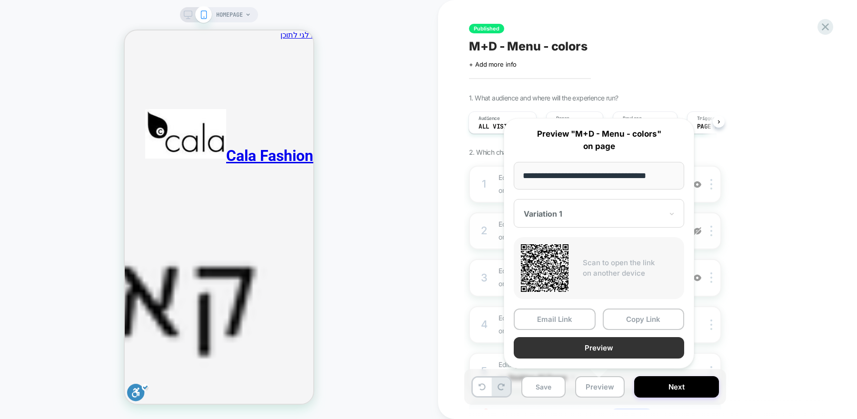
click at [597, 349] on button "Preview" at bounding box center [599, 347] width 170 height 21
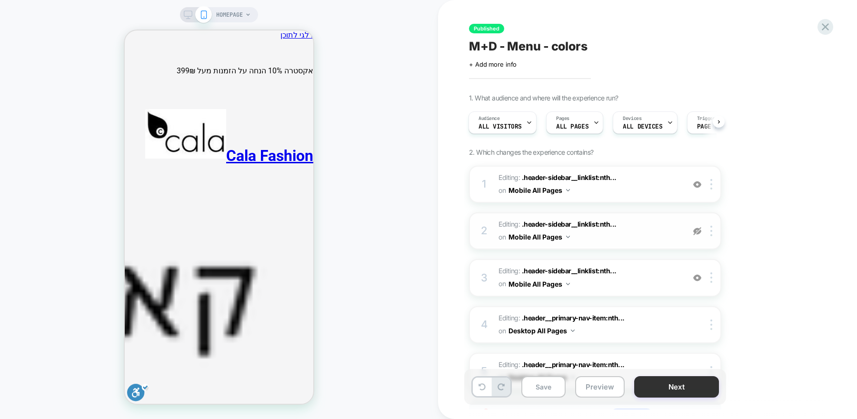
click at [658, 390] on button "Next" at bounding box center [676, 386] width 85 height 21
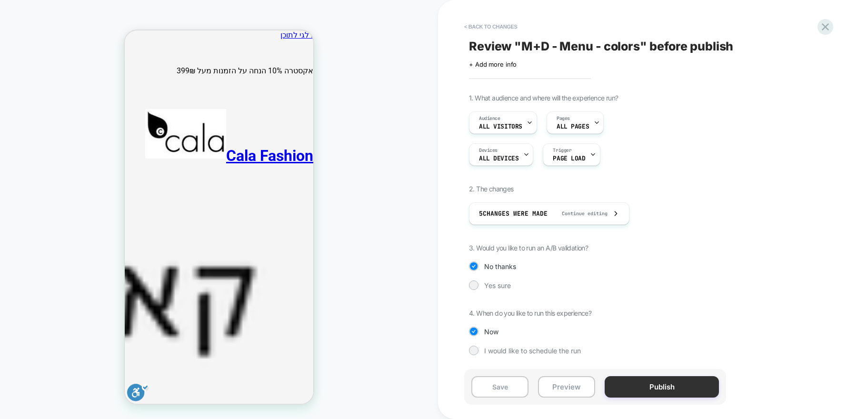
click at [659, 383] on button "Publish" at bounding box center [662, 386] width 114 height 21
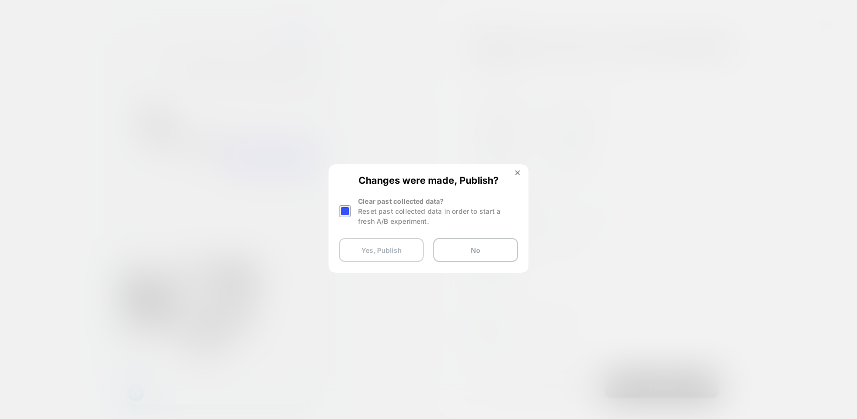
click at [384, 249] on button "Yes, Publish" at bounding box center [381, 250] width 85 height 24
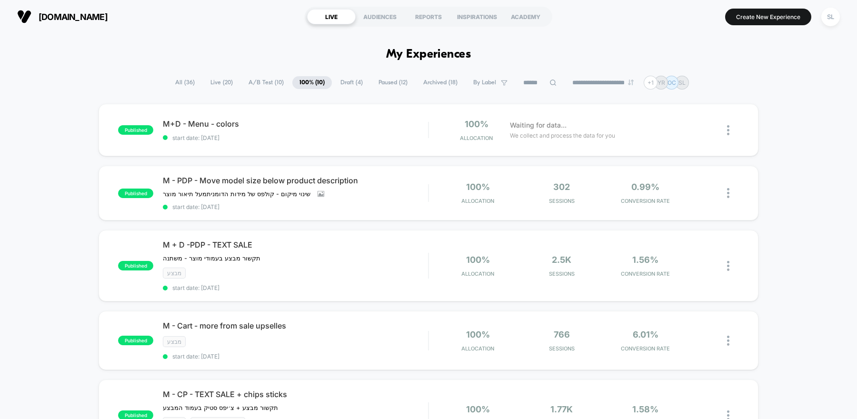
click at [181, 84] on span "All ( 36 )" at bounding box center [185, 82] width 34 height 13
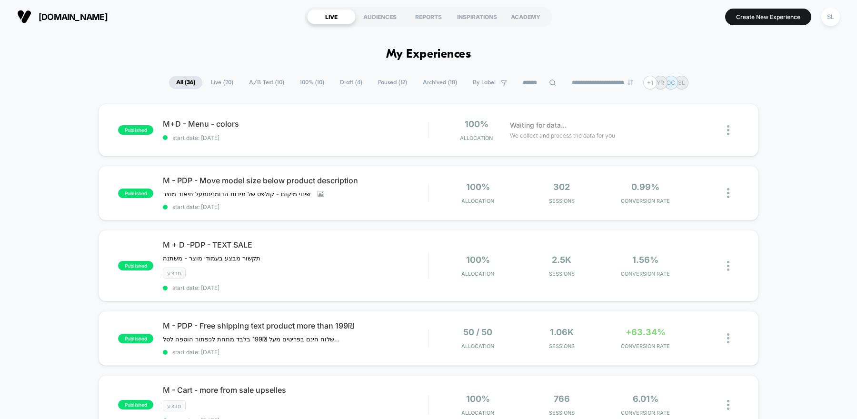
click at [244, 83] on span "A/B Test ( 10 )" at bounding box center [267, 82] width 50 height 13
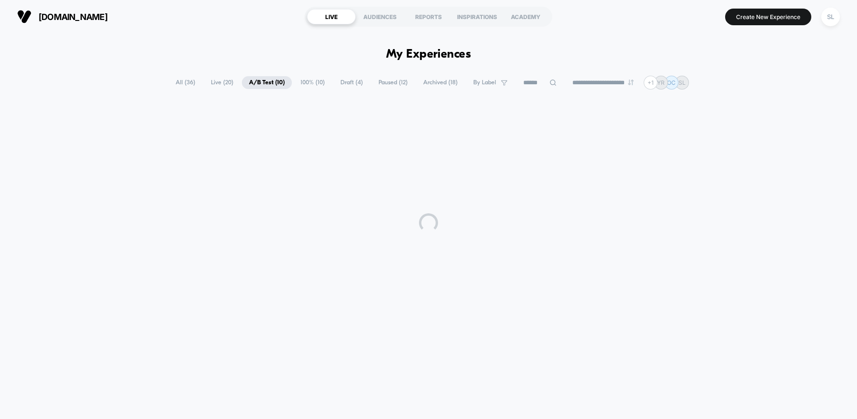
click at [308, 82] on span "100% ( 10 )" at bounding box center [312, 82] width 39 height 13
